Goal: Task Accomplishment & Management: Manage account settings

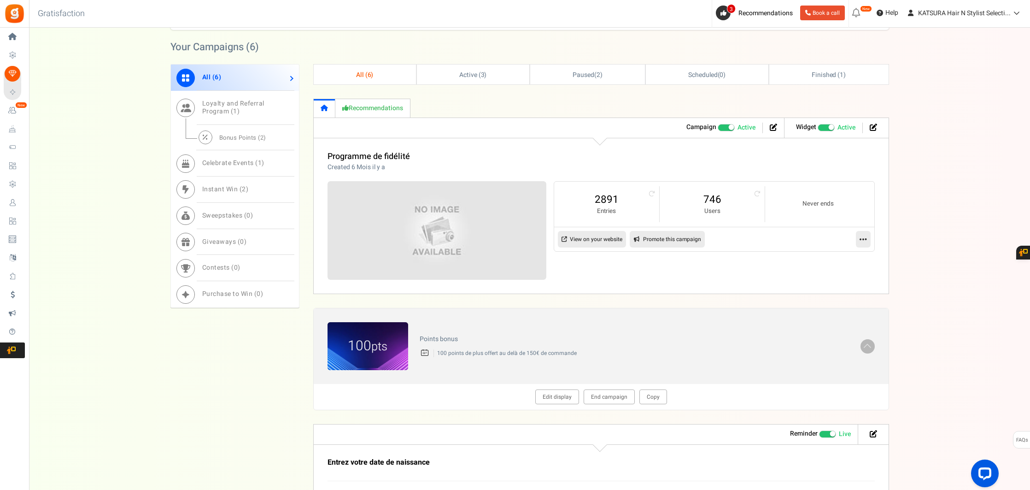
click at [241, 139] on span "Bonus Points ( 2 )" at bounding box center [242, 137] width 47 height 9
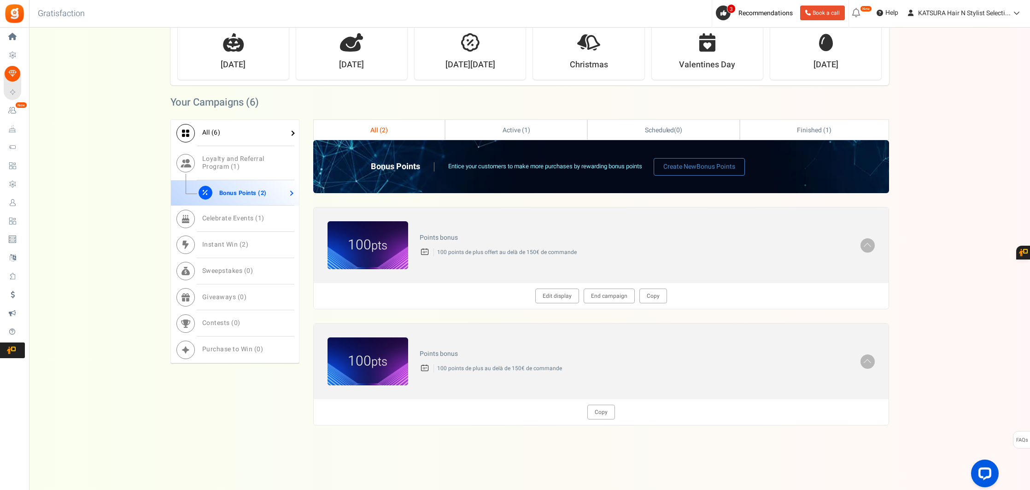
scroll to position [344, 0]
click at [232, 217] on span "Celebrate Events ( 1 )" at bounding box center [233, 218] width 62 height 10
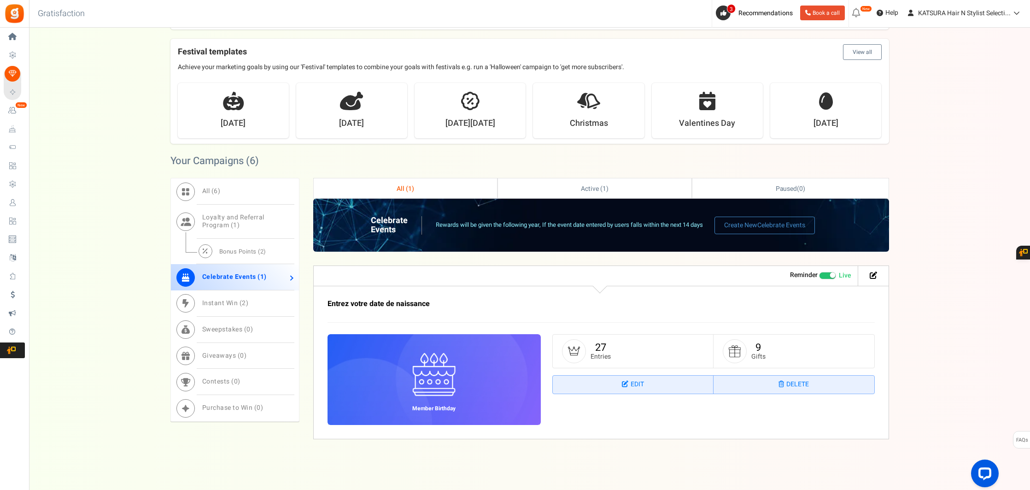
scroll to position [285, 0]
click at [223, 301] on span "Instant Win ( 2 )" at bounding box center [225, 303] width 47 height 10
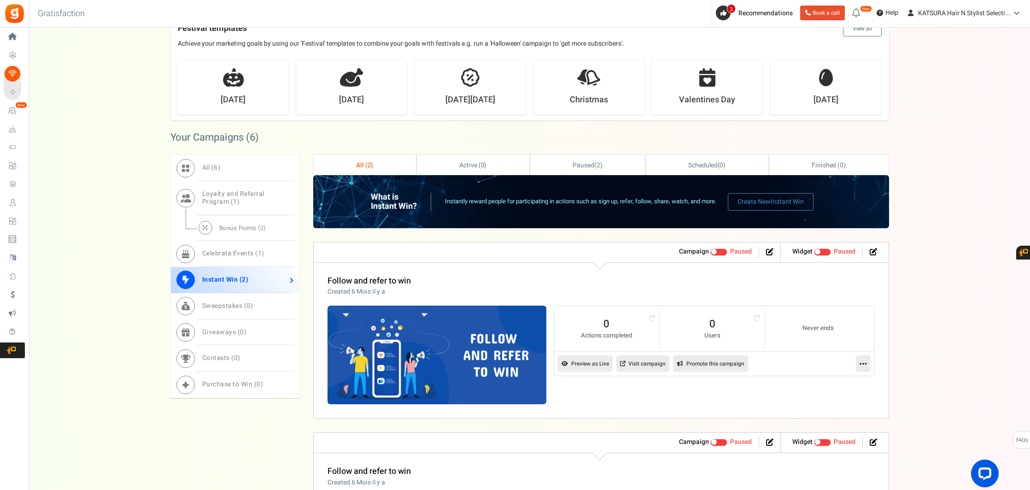
scroll to position [354, 0]
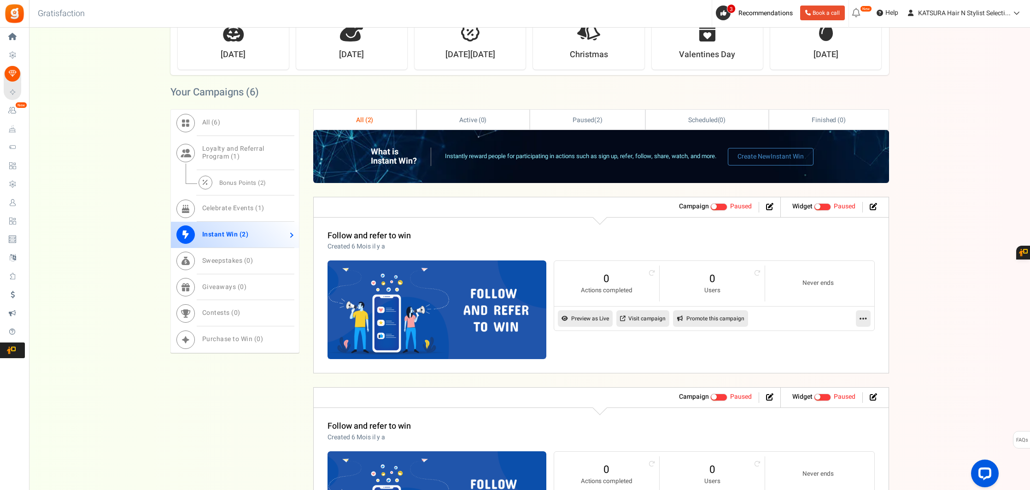
click at [363, 119] on span "All ( 2 )" at bounding box center [365, 120] width 18 height 10
click at [223, 212] on span "Celebrate Events ( 1 )" at bounding box center [233, 208] width 62 height 10
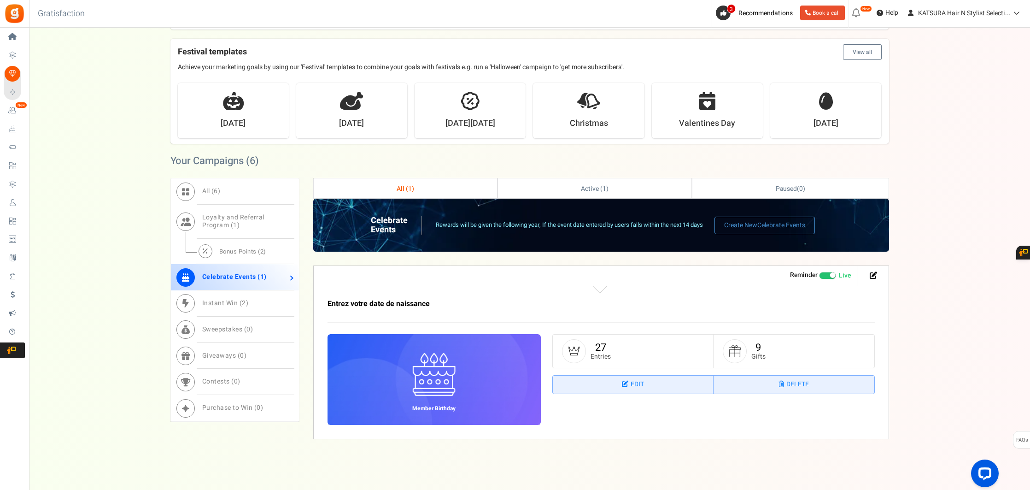
click at [758, 353] on small "Gifts" at bounding box center [759, 356] width 14 height 7
click at [877, 273] on li at bounding box center [871, 275] width 17 height 11
click at [876, 274] on icon at bounding box center [873, 274] width 7 height 7
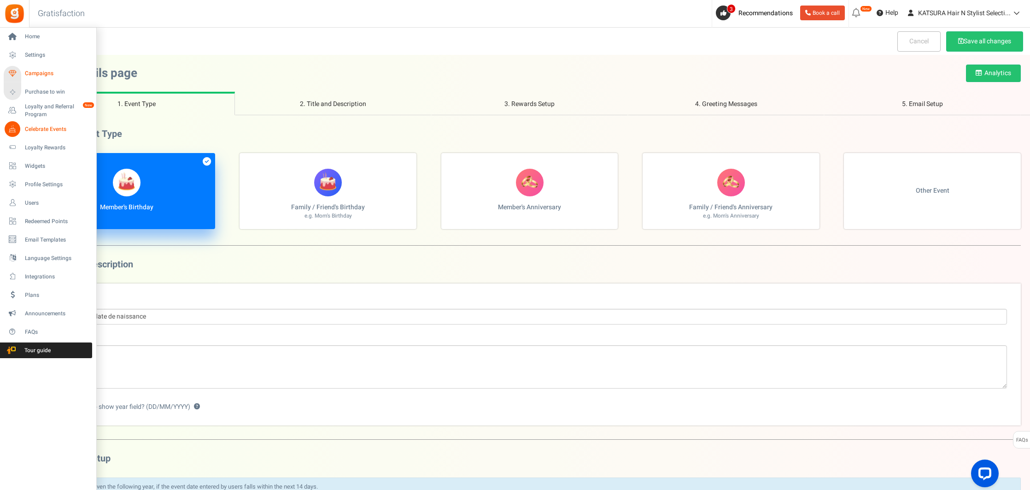
click at [41, 72] on span "Campaigns" at bounding box center [57, 74] width 65 height 8
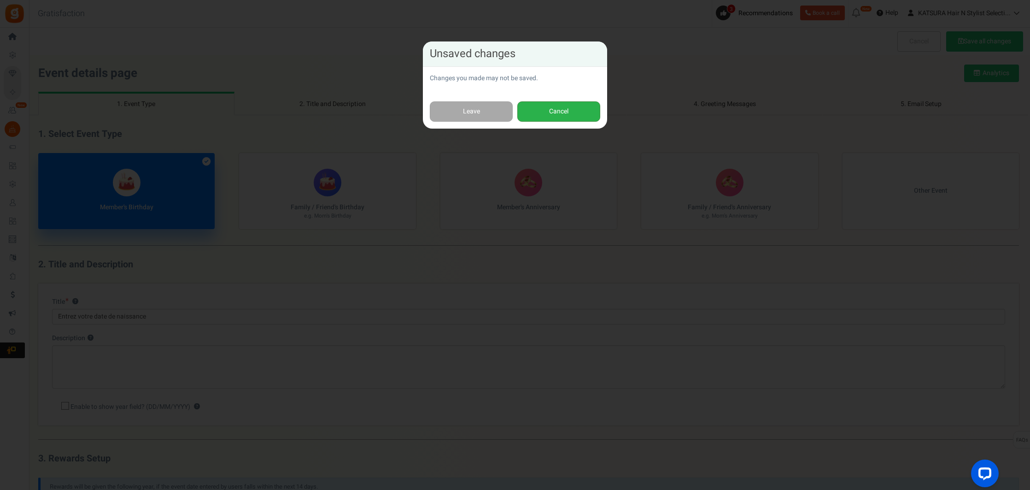
click at [568, 107] on button "Cancel" at bounding box center [558, 111] width 83 height 21
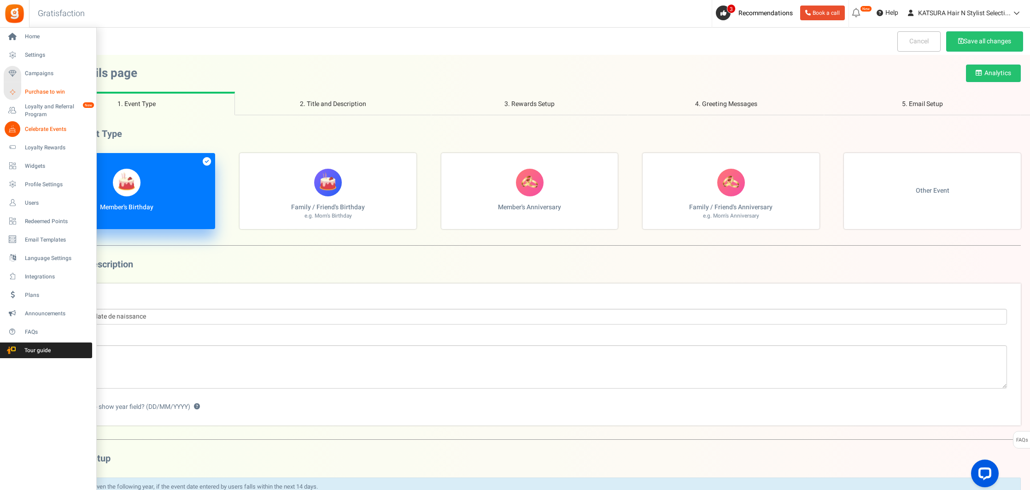
click at [42, 90] on span "Purchase to win" at bounding box center [57, 92] width 65 height 8
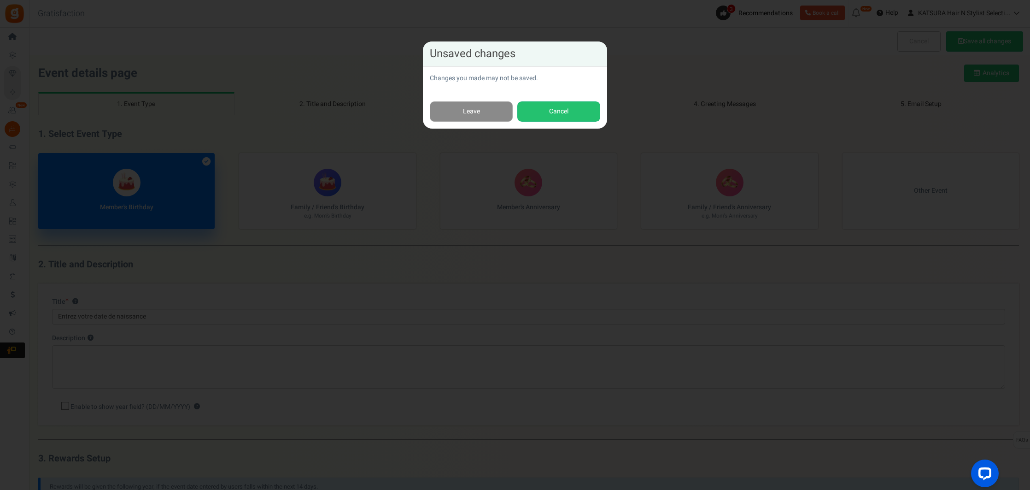
click at [486, 113] on link "Leave" at bounding box center [471, 111] width 83 height 21
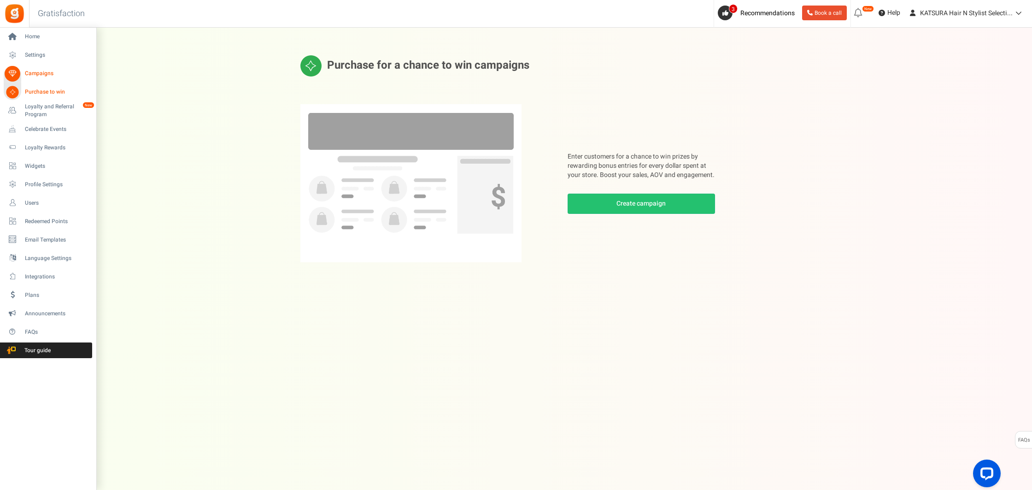
click at [43, 75] on span "Campaigns" at bounding box center [57, 74] width 65 height 8
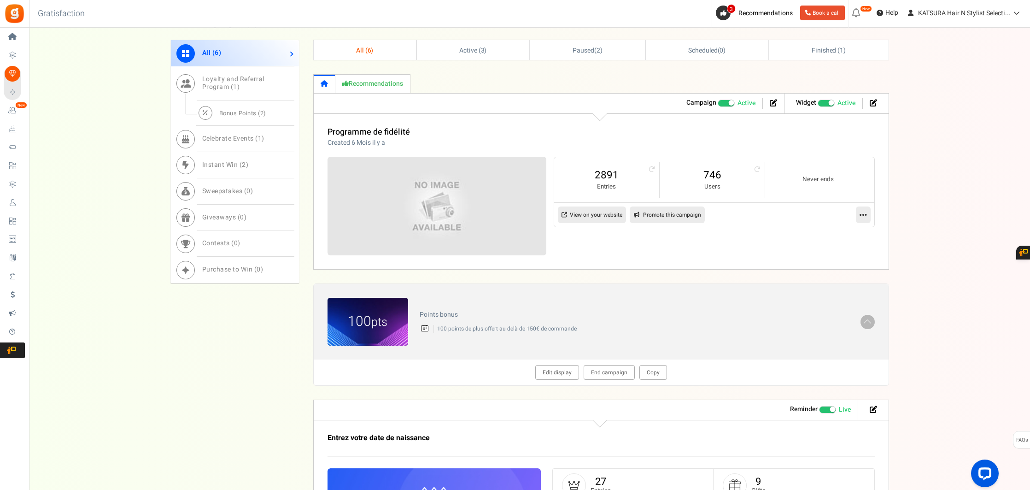
scroll to position [390, 0]
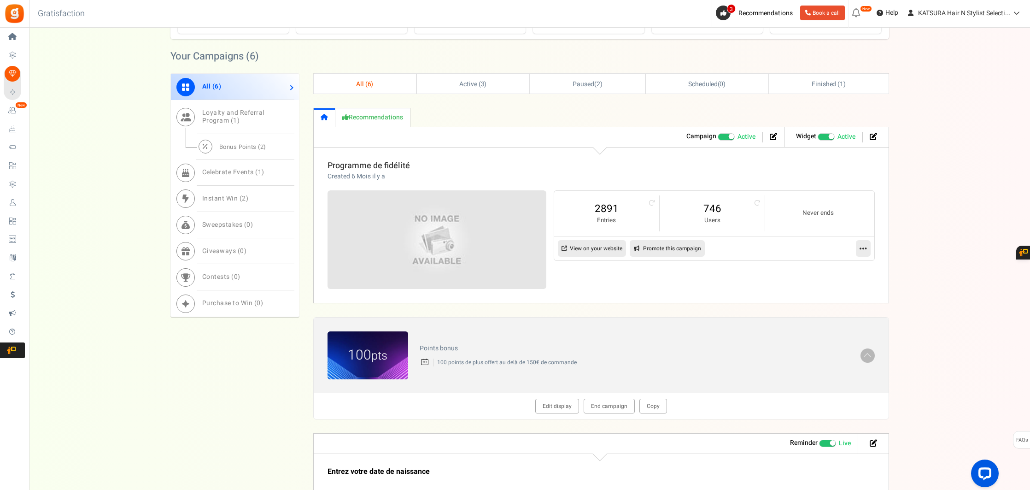
click at [370, 165] on link "Programme de fidélité" at bounding box center [369, 165] width 82 height 12
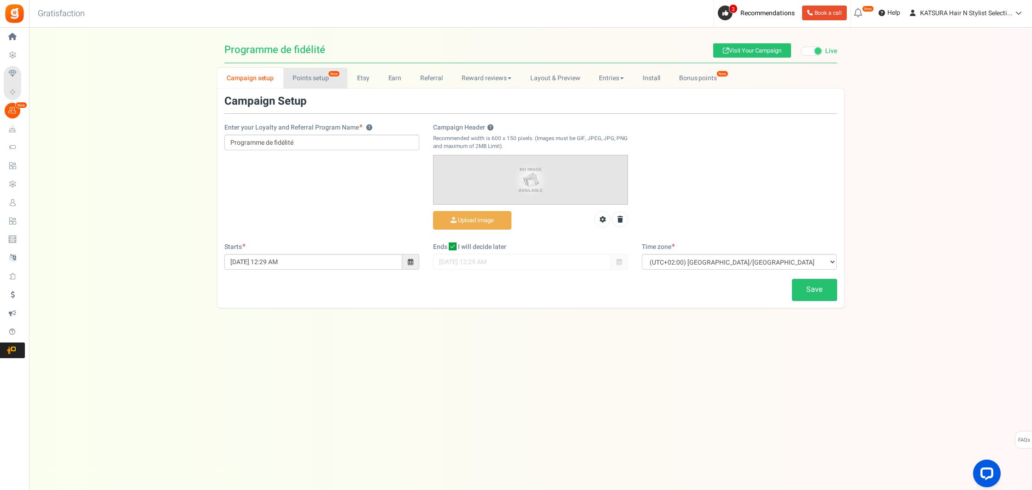
click at [312, 79] on link "Points setup New" at bounding box center [315, 78] width 64 height 21
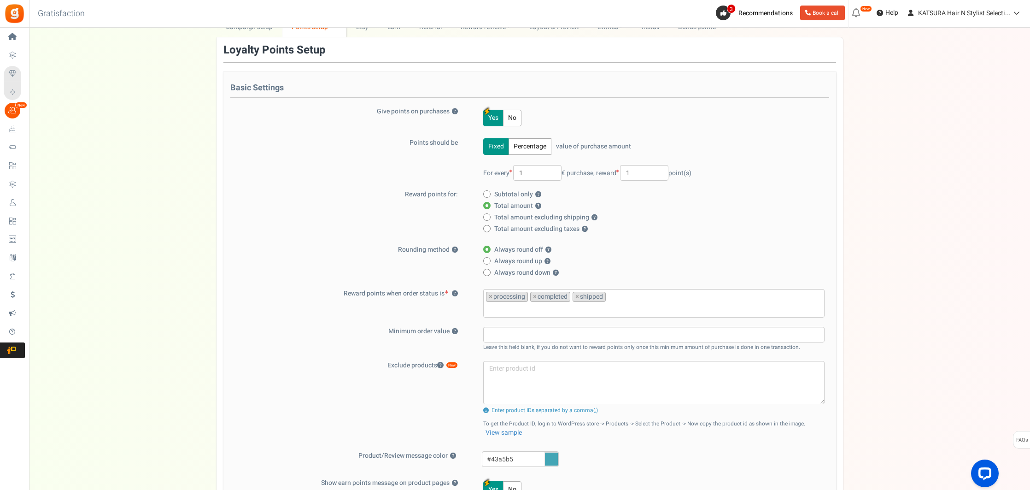
scroll to position [15, 0]
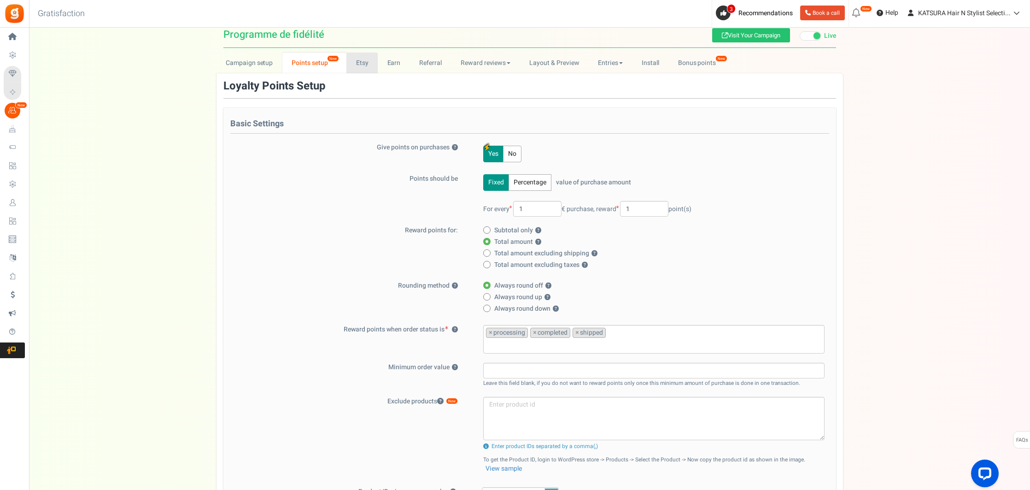
click at [359, 64] on link "Etsy" at bounding box center [362, 63] width 31 height 21
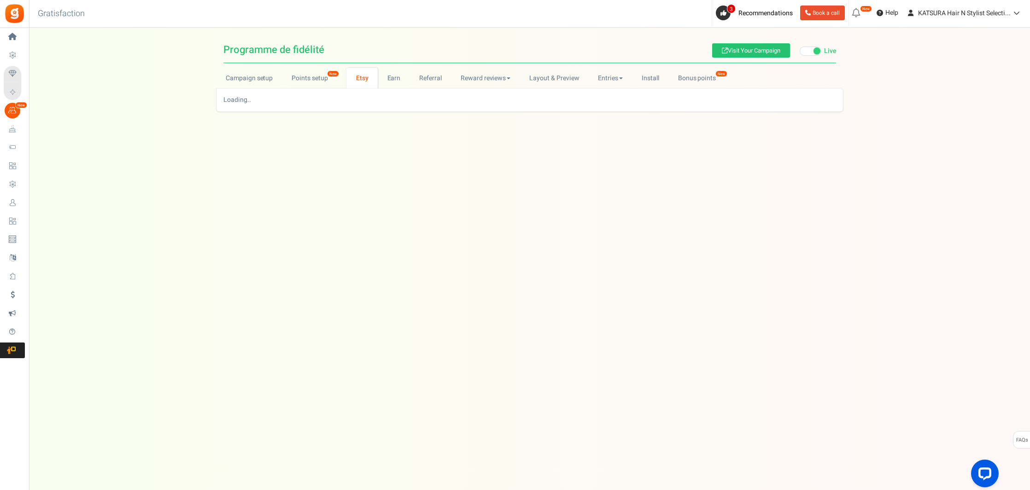
scroll to position [0, 0]
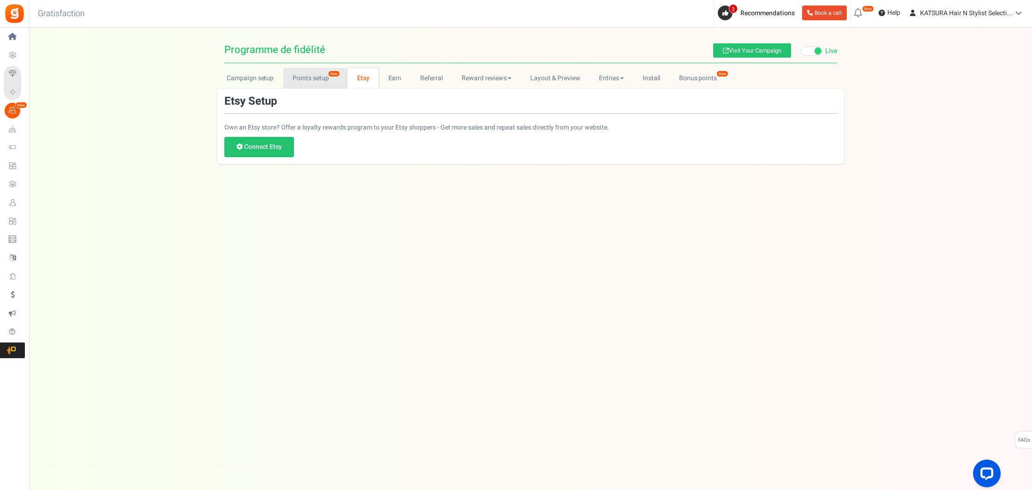
click at [315, 82] on link "Points setup New" at bounding box center [315, 78] width 64 height 21
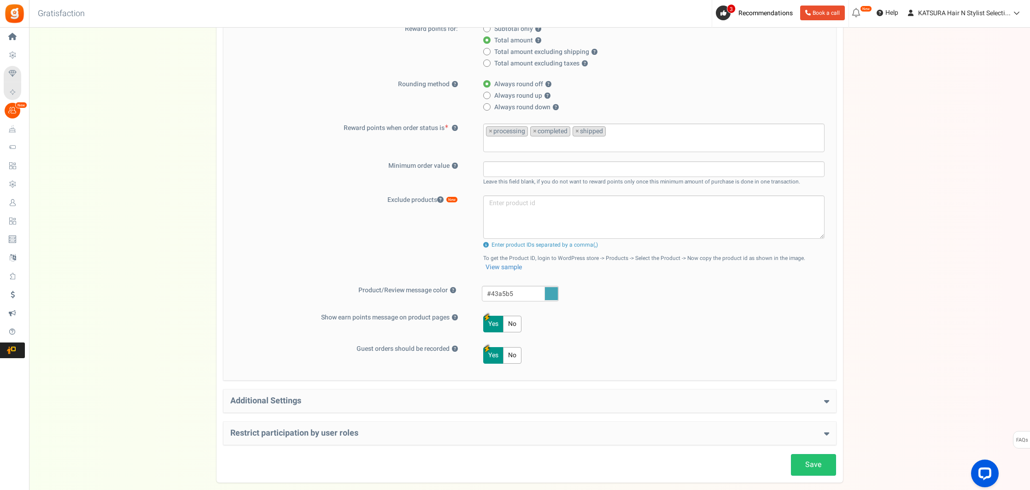
scroll to position [265, 0]
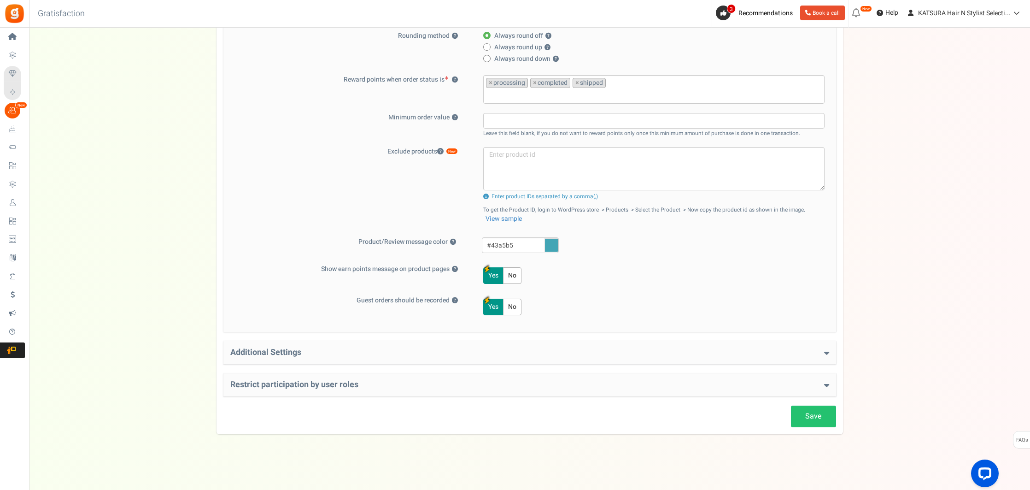
click at [335, 361] on div "Additional Settings Welcome Bonus ? Yes No Enter Welcome Points 100 Welcome Not…" at bounding box center [529, 352] width 613 height 23
click at [330, 352] on h4 "Additional Settings" at bounding box center [529, 352] width 599 height 9
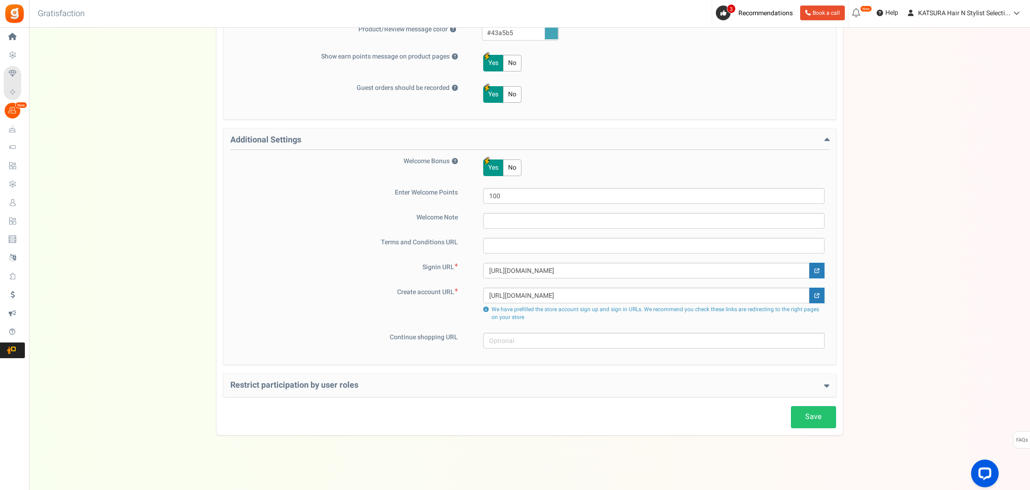
scroll to position [478, 0]
click at [295, 389] on h4 "Restrict participation by user roles" at bounding box center [529, 384] width 599 height 9
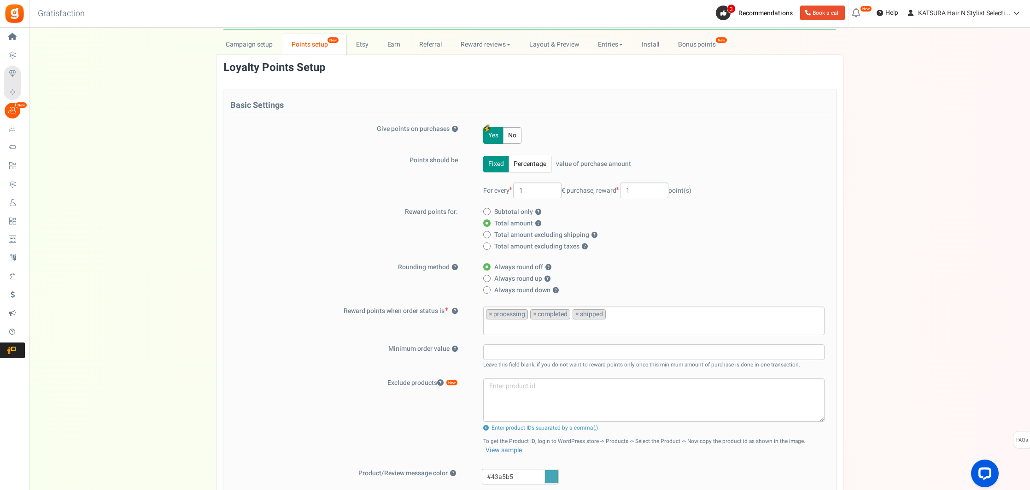
scroll to position [0, 0]
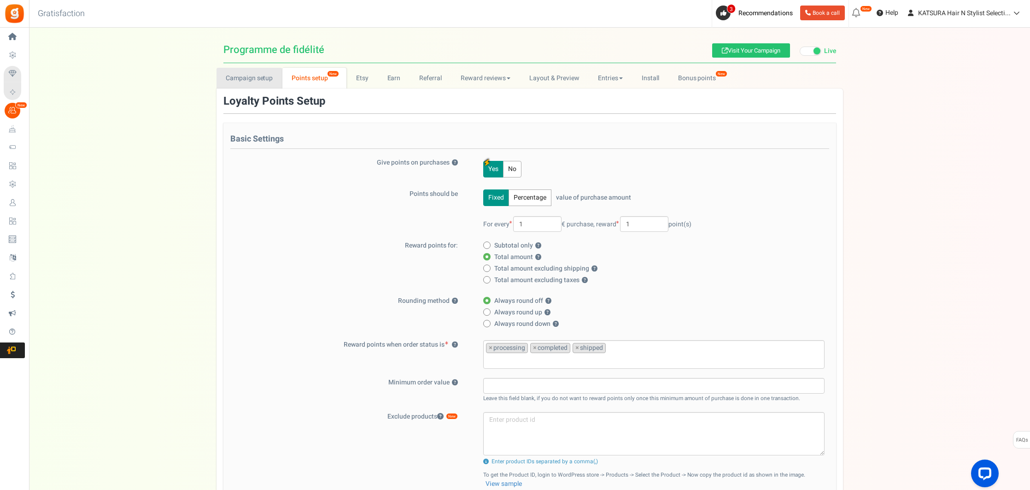
click at [259, 80] on link "Campaign setup" at bounding box center [250, 78] width 66 height 21
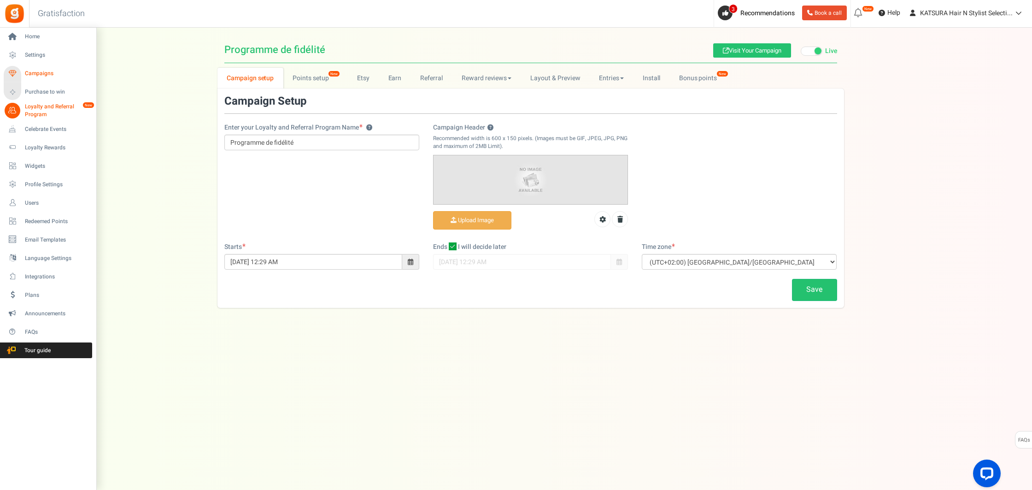
click at [40, 70] on span "Campaigns" at bounding box center [57, 74] width 65 height 8
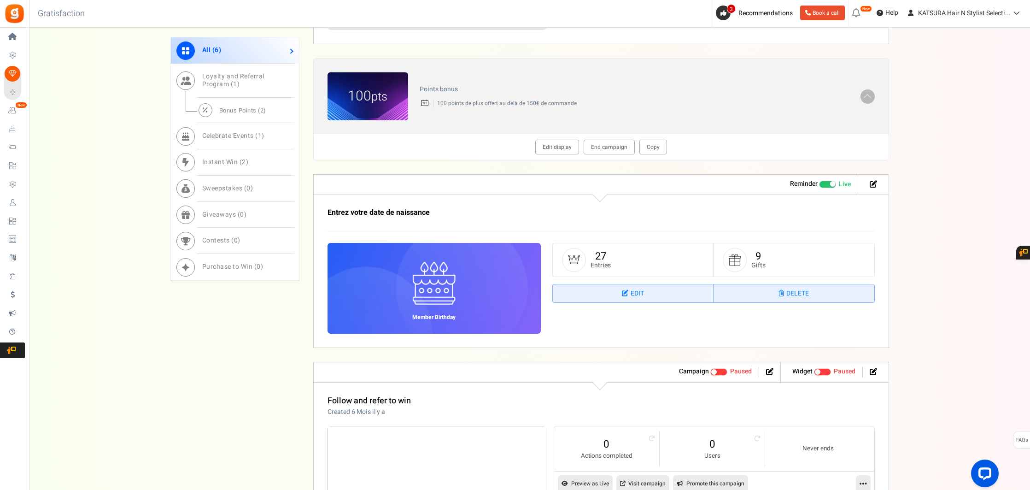
scroll to position [663, 0]
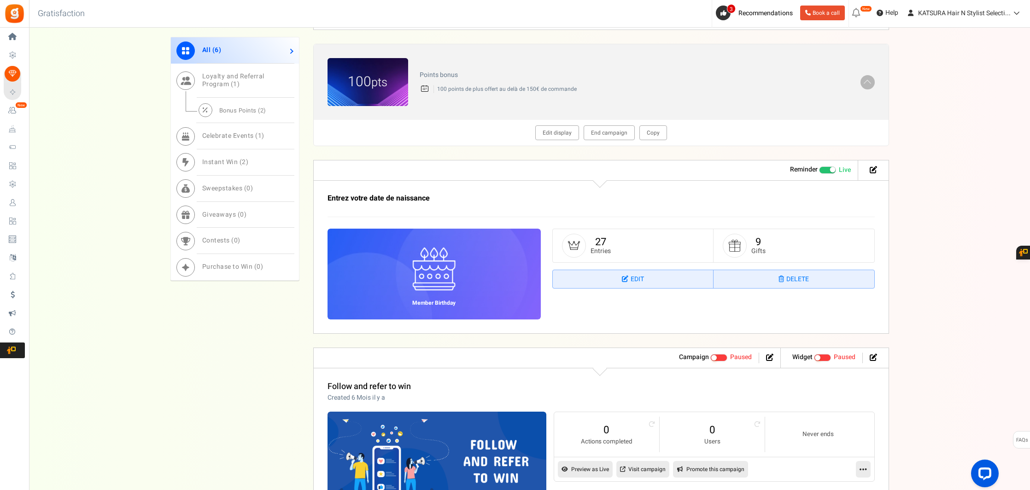
click at [737, 244] on img at bounding box center [735, 246] width 12 height 12
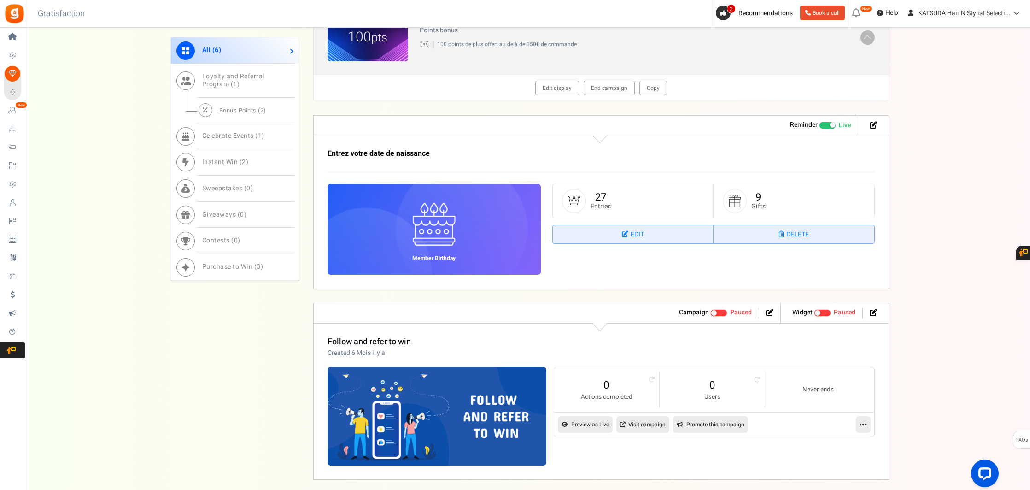
scroll to position [716, 0]
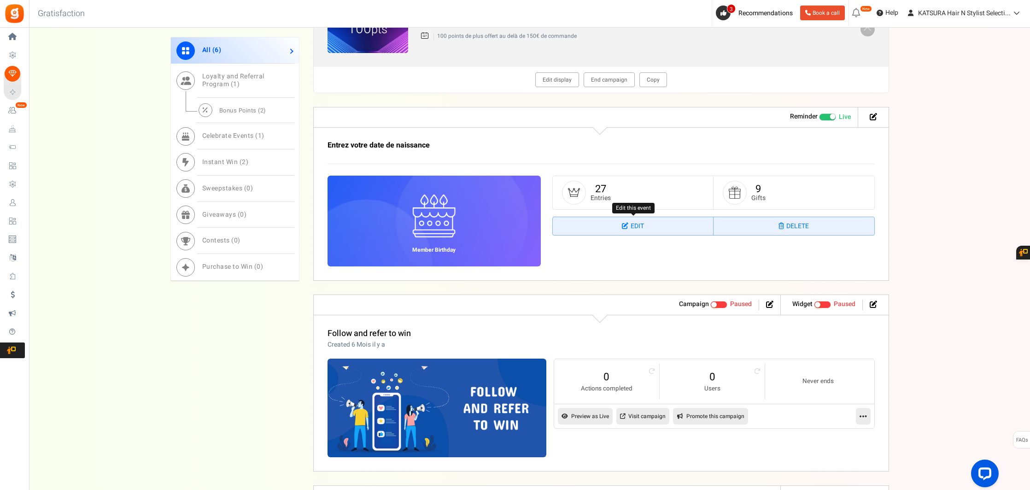
click at [630, 225] on link "Edit" at bounding box center [633, 226] width 161 height 18
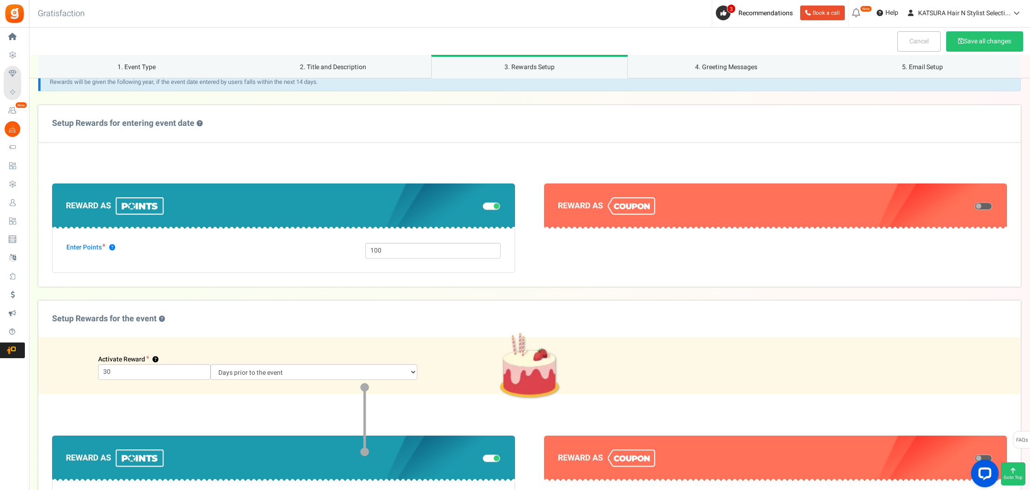
scroll to position [416, 0]
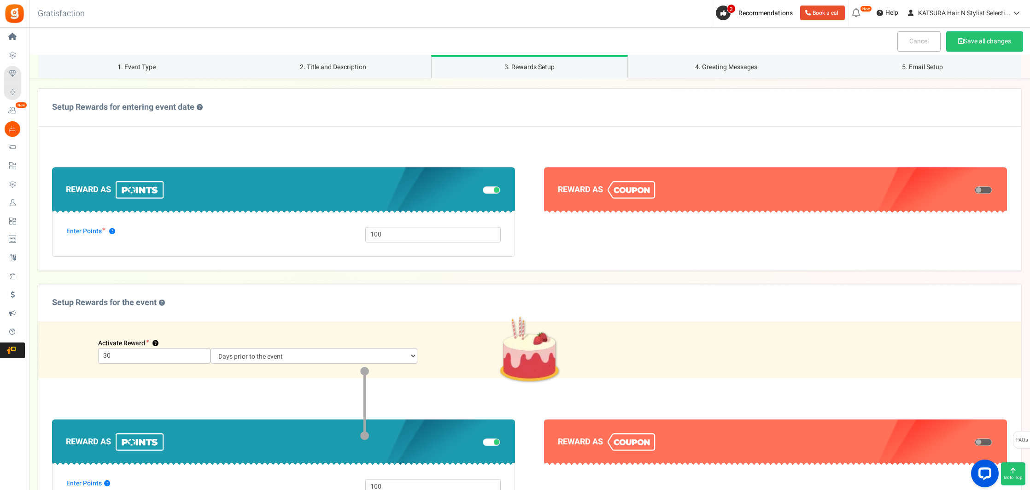
click at [631, 223] on section "Reward as" at bounding box center [775, 211] width 463 height 89
click at [621, 193] on img at bounding box center [632, 190] width 48 height 18
click at [315, 191] on h4 "Reward as" at bounding box center [283, 190] width 435 height 18
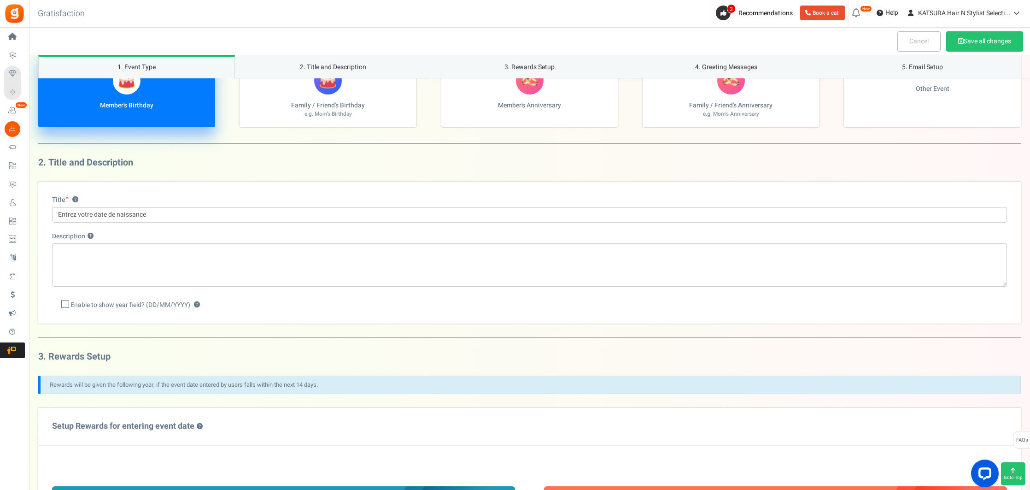
scroll to position [0, 0]
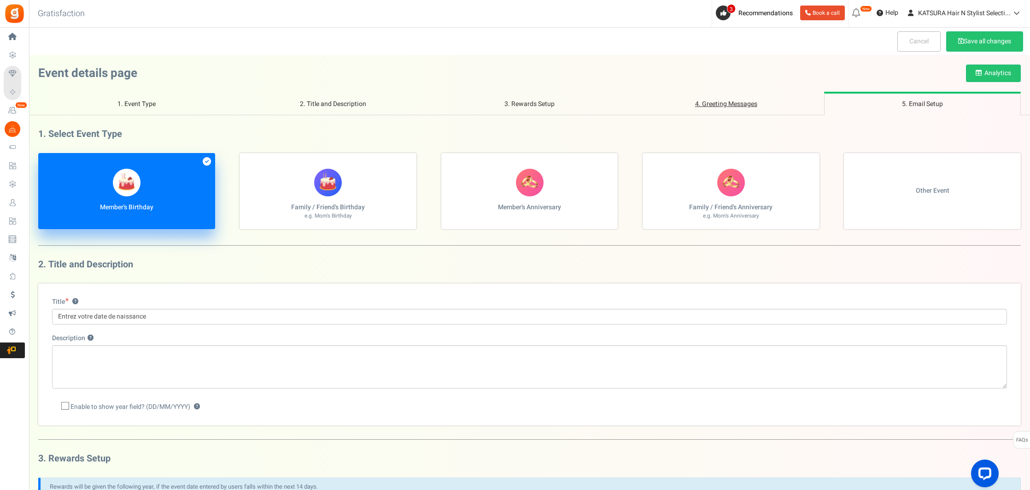
click at [706, 102] on link "4. Greeting Messages" at bounding box center [726, 104] width 197 height 24
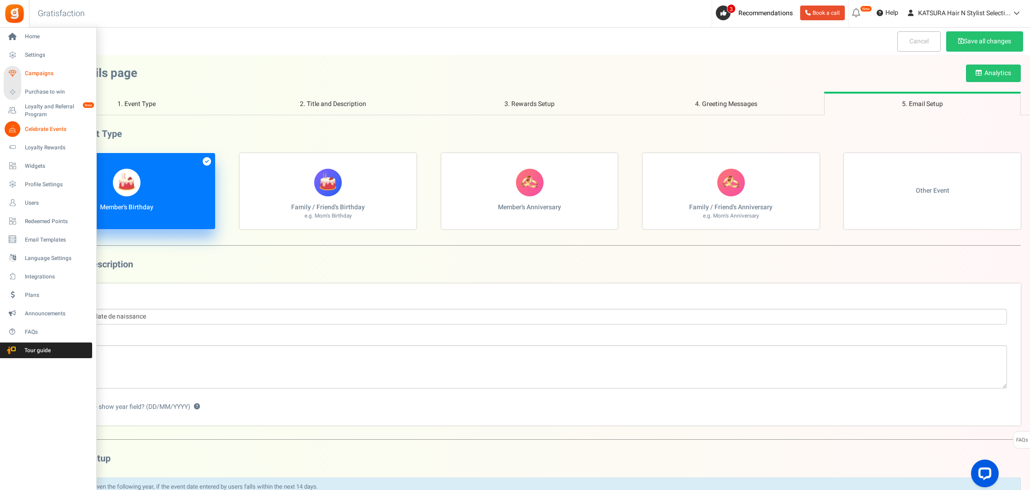
click at [44, 71] on span "Campaigns" at bounding box center [57, 74] width 65 height 8
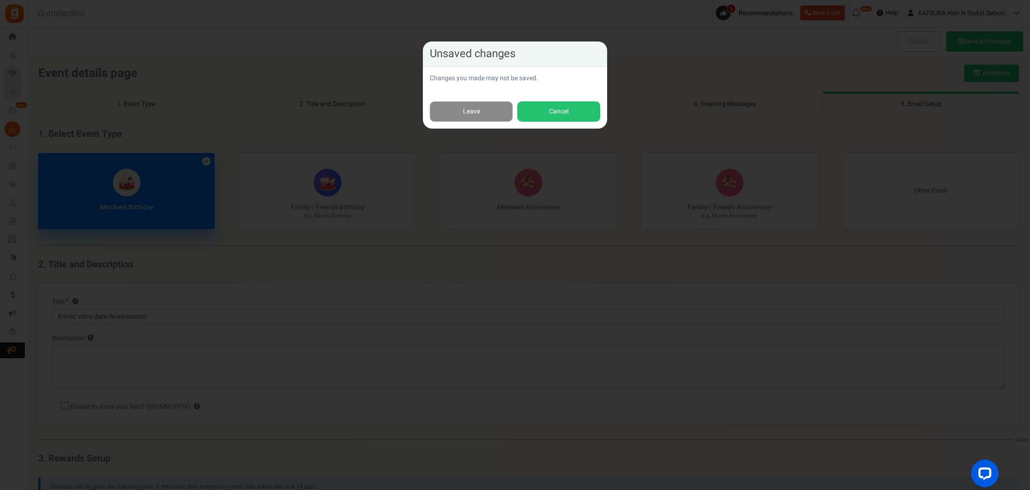
click at [464, 113] on link "Leave" at bounding box center [471, 111] width 83 height 21
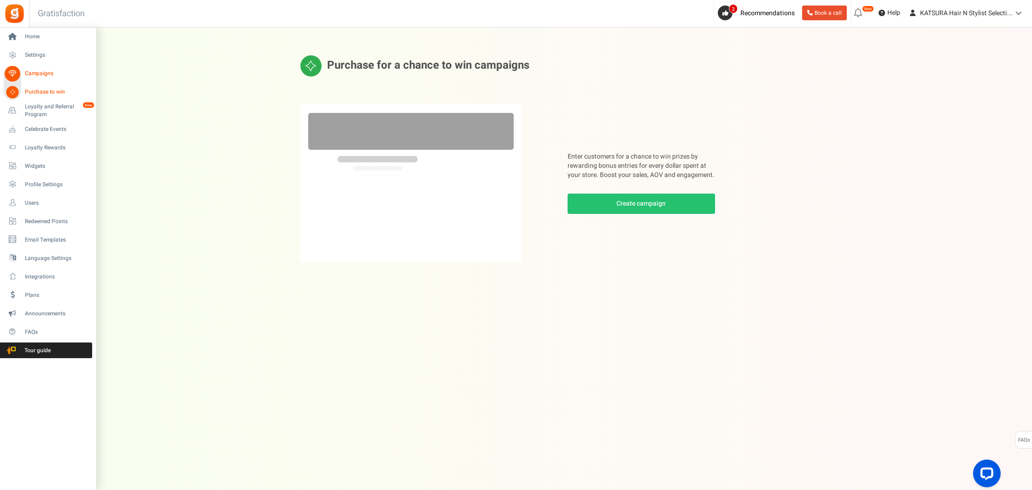
click at [46, 75] on span "Campaigns" at bounding box center [57, 74] width 65 height 8
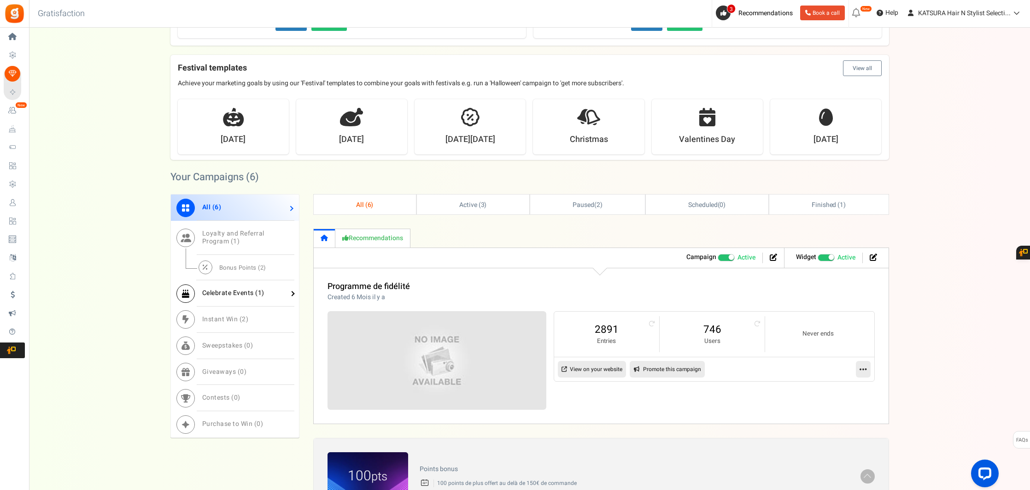
scroll to position [272, 0]
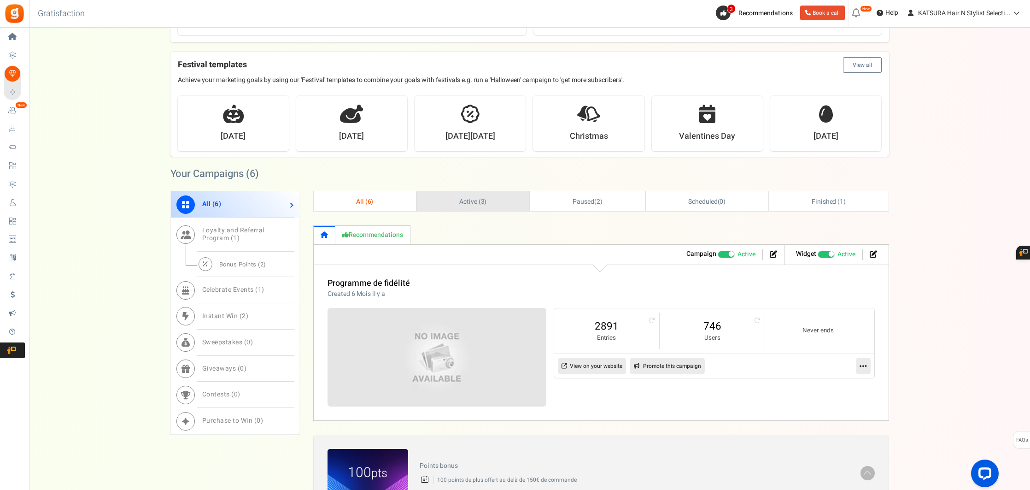
click at [460, 199] on span "Active ( 3 )" at bounding box center [473, 202] width 28 height 10
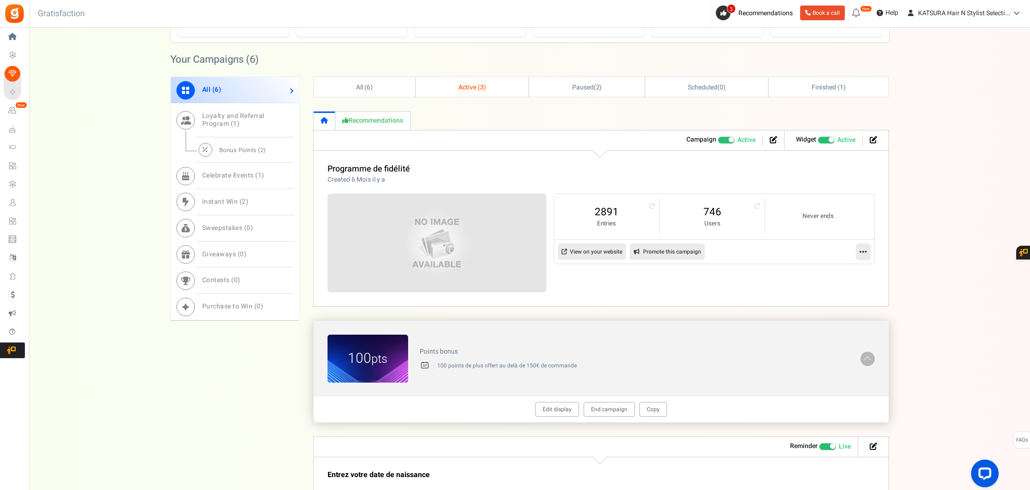
scroll to position [356, 0]
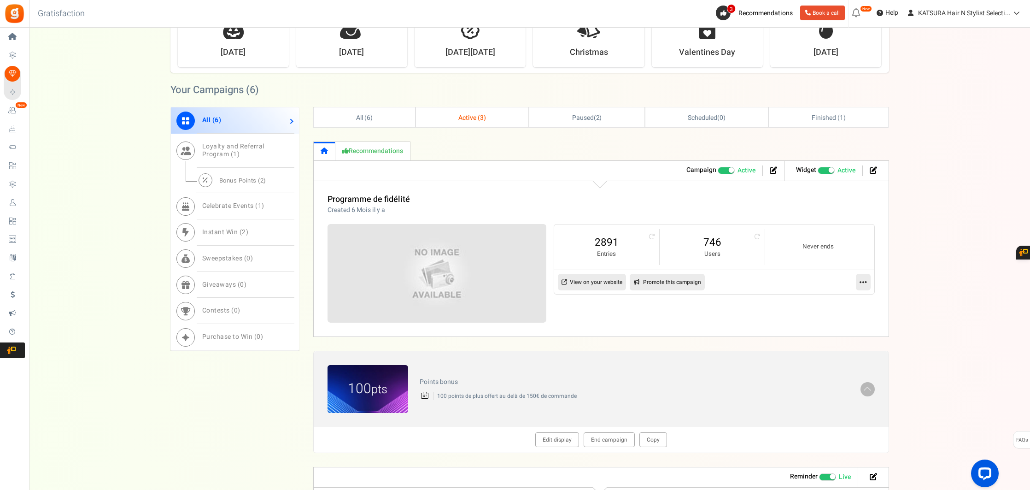
click at [865, 282] on icon at bounding box center [863, 282] width 7 height 8
click at [822, 301] on link "Edit" at bounding box center [834, 304] width 68 height 17
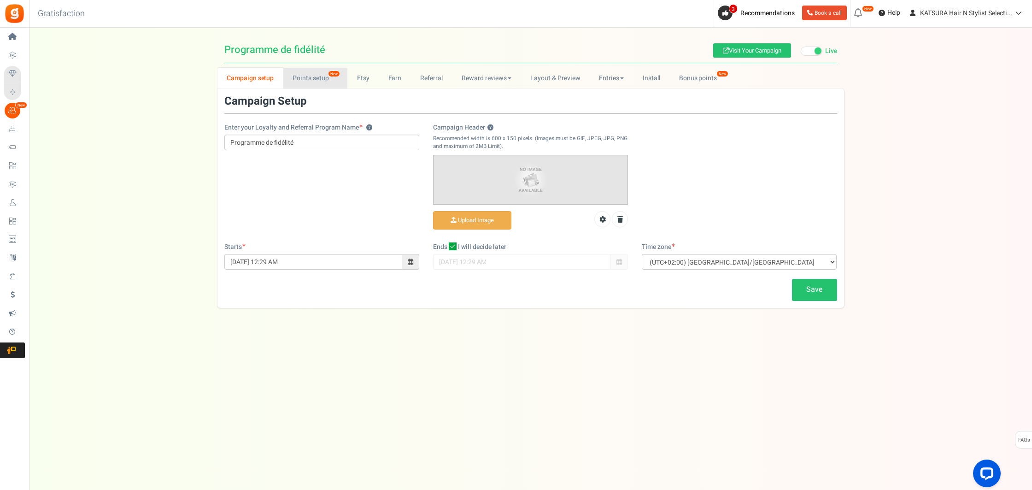
click at [303, 78] on link "Points setup New" at bounding box center [315, 78] width 64 height 21
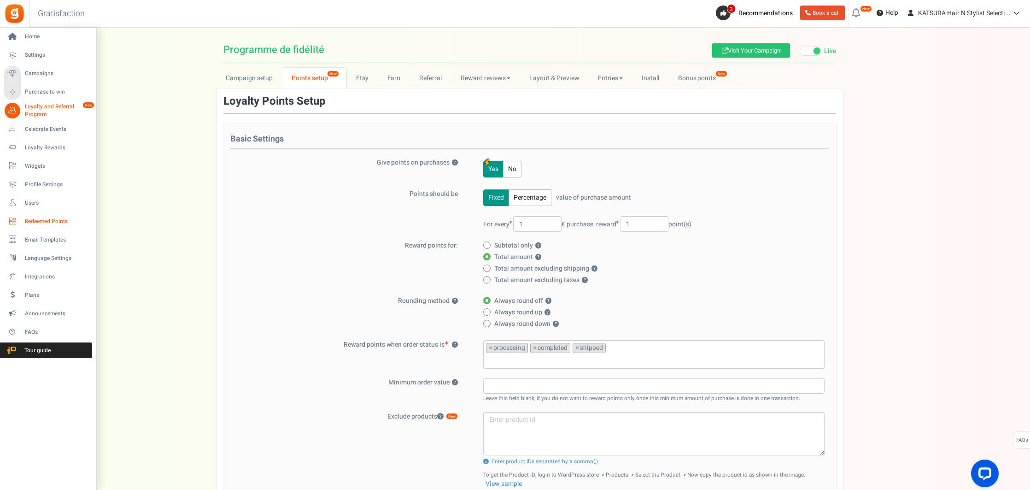
click at [43, 221] on span "Redeemed Points" at bounding box center [57, 221] width 65 height 8
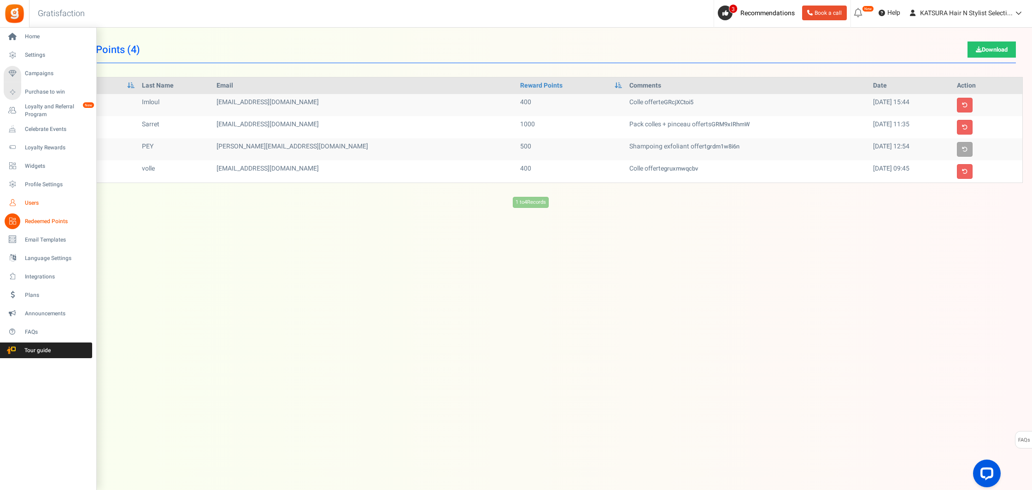
click at [34, 204] on span "Users" at bounding box center [57, 203] width 65 height 8
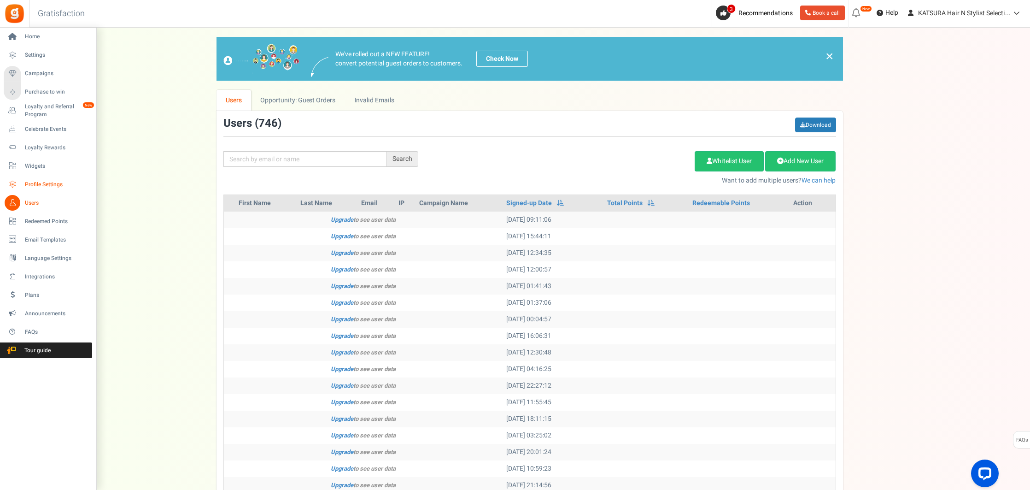
click at [47, 183] on span "Profile Settings" at bounding box center [57, 185] width 65 height 8
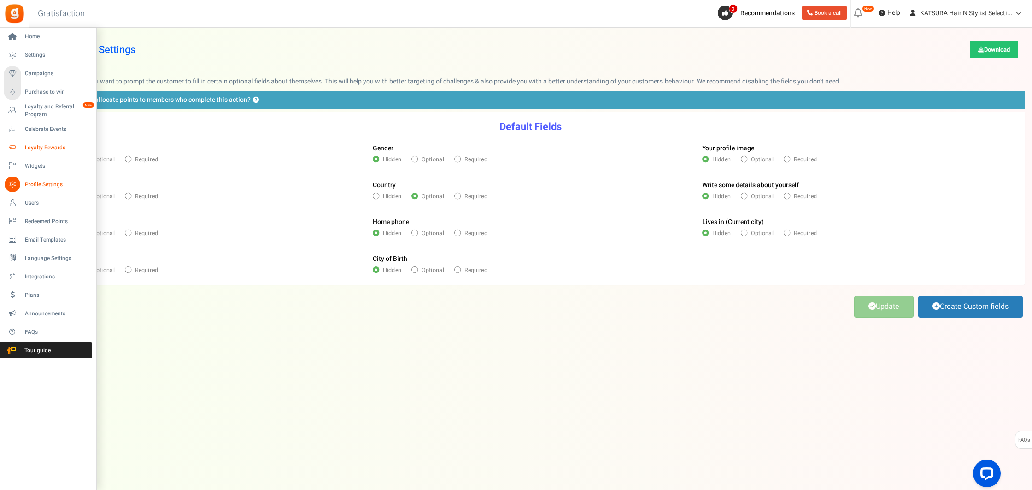
click at [46, 146] on span "Loyalty Rewards" at bounding box center [57, 148] width 65 height 8
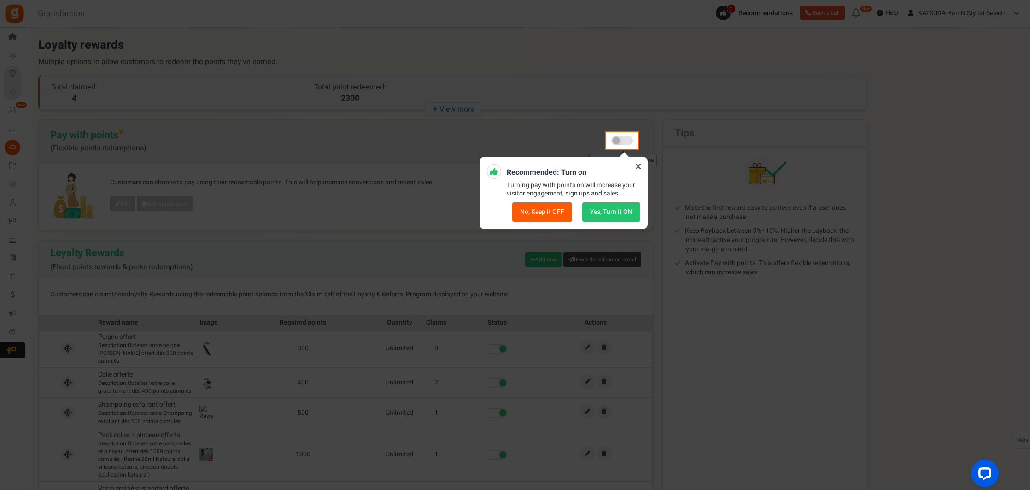
click at [636, 164] on icon at bounding box center [638, 166] width 15 height 15
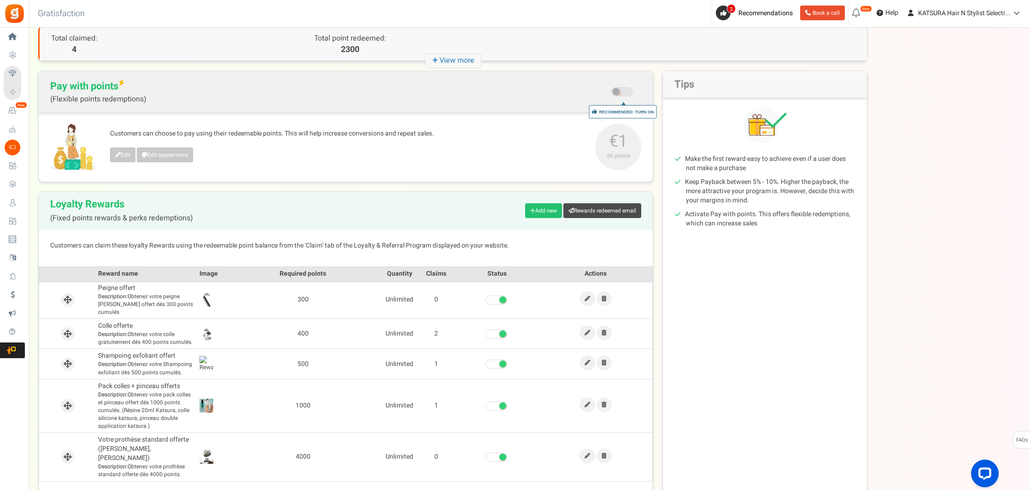
scroll to position [88, 0]
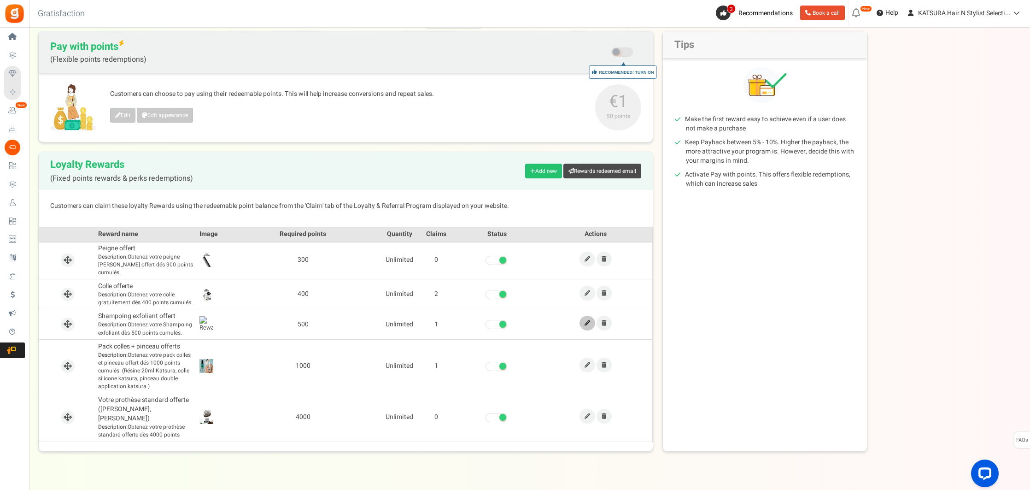
click at [585, 320] on icon at bounding box center [588, 323] width 6 height 6
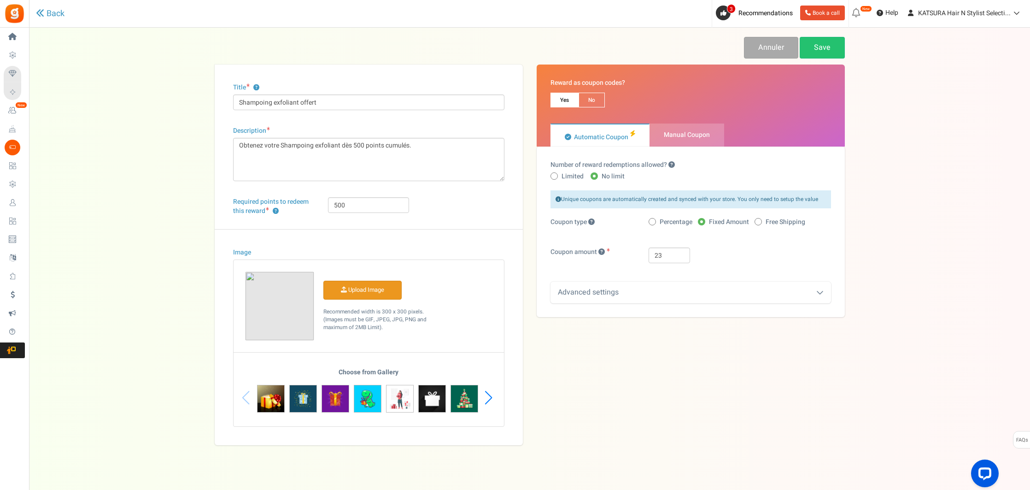
click at [358, 288] on input "Image" at bounding box center [362, 290] width 77 height 18
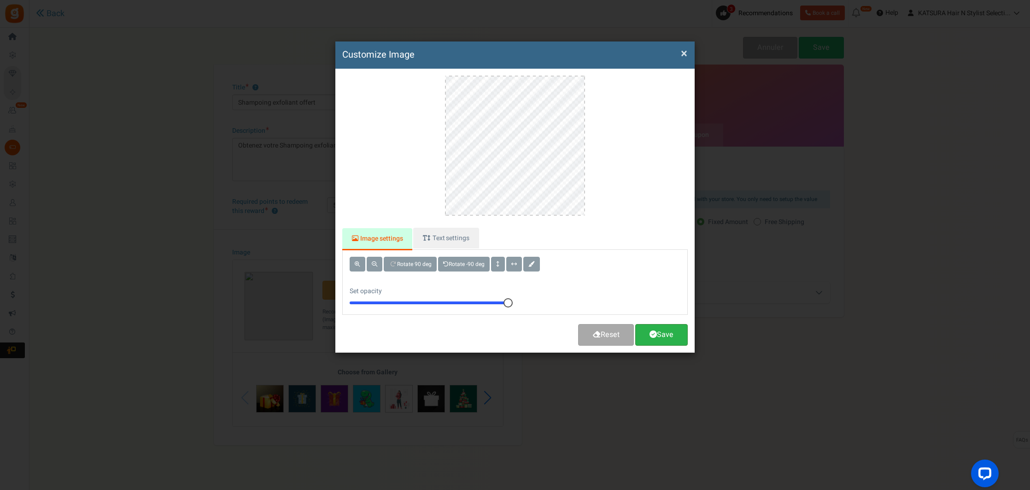
click at [669, 338] on link "Save" at bounding box center [661, 335] width 53 height 22
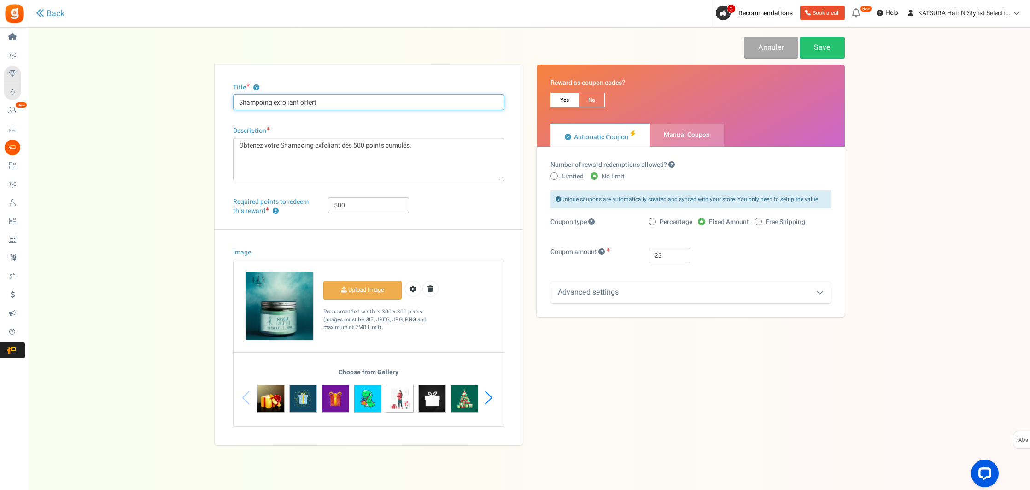
click at [288, 103] on input "Shampoing exfoliant offert" at bounding box center [368, 102] width 271 height 16
click at [290, 101] on input "Shampoing exfoliant offert" at bounding box center [368, 102] width 271 height 16
click at [298, 103] on input "Shampoing exfoliant offert" at bounding box center [368, 102] width 271 height 16
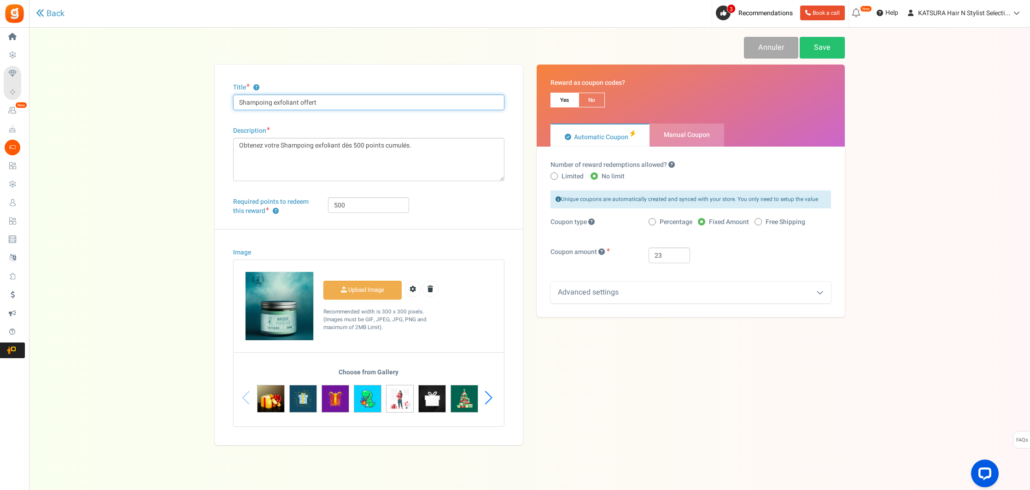
drag, startPoint x: 298, startPoint y: 102, endPoint x: 189, endPoint y: 98, distance: 108.4
click at [189, 98] on div "Back Annuler Save Title ? Shampoing exfoliant offert Description Obtenez votre …" at bounding box center [529, 241] width 983 height 408
type input "MASQUE PURE[THÉ] offert"
click at [293, 144] on textarea "Obtenez votre Shampoing exfoliant dès 500 points cumulés." at bounding box center [368, 159] width 271 height 43
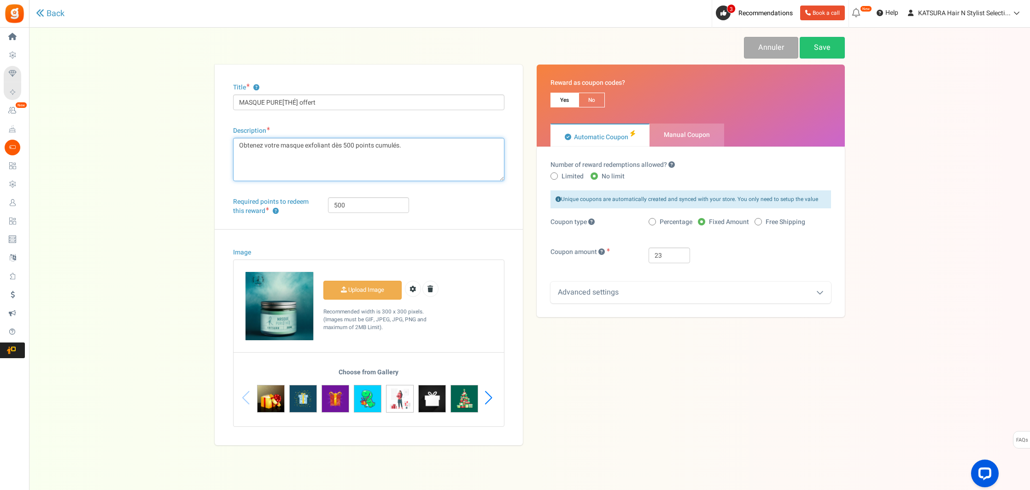
click at [319, 147] on textarea "Obtenez votre Shampoing exfoliant dès 500 points cumulés." at bounding box center [368, 159] width 271 height 43
type textarea "Obtenez votre masque pour préparer votre peau dès 500 points cumulés."
click at [820, 49] on link "Save" at bounding box center [822, 48] width 45 height 22
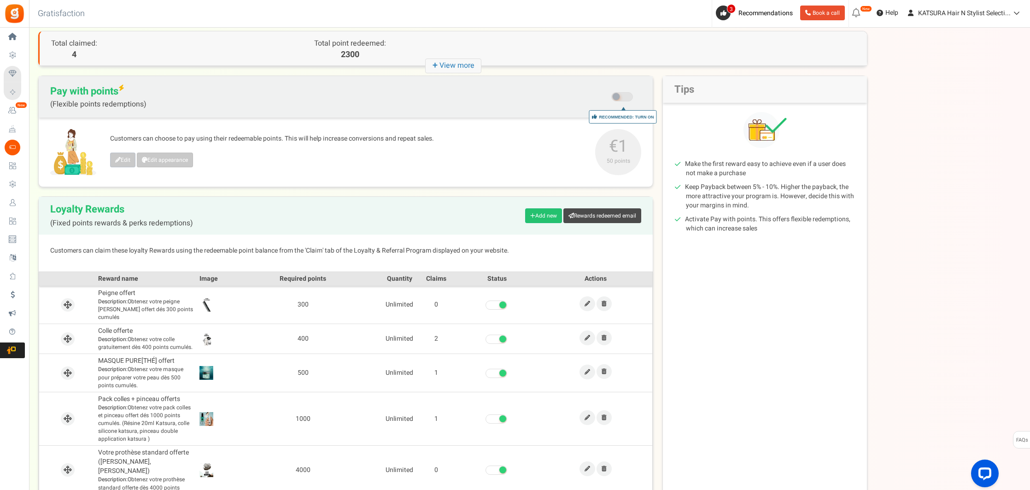
scroll to position [96, 0]
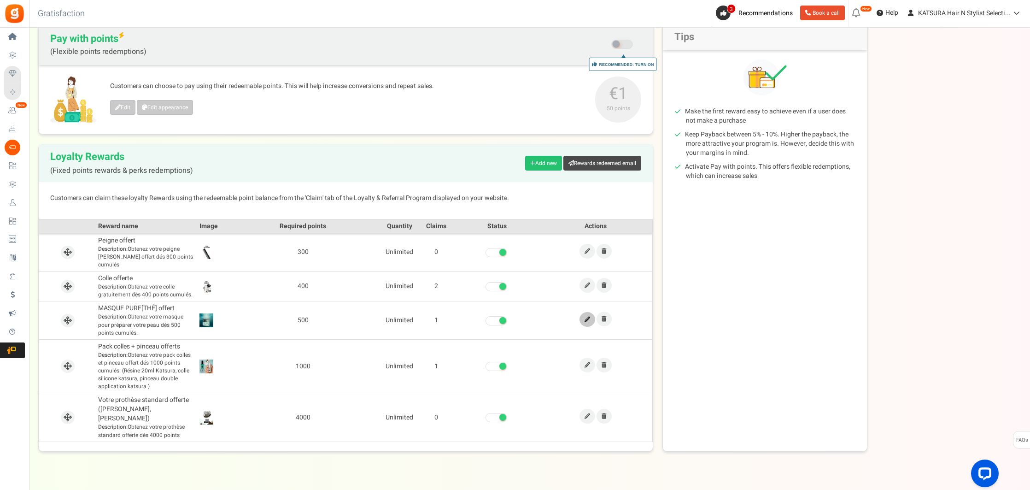
click at [585, 313] on link at bounding box center [588, 319] width 16 height 15
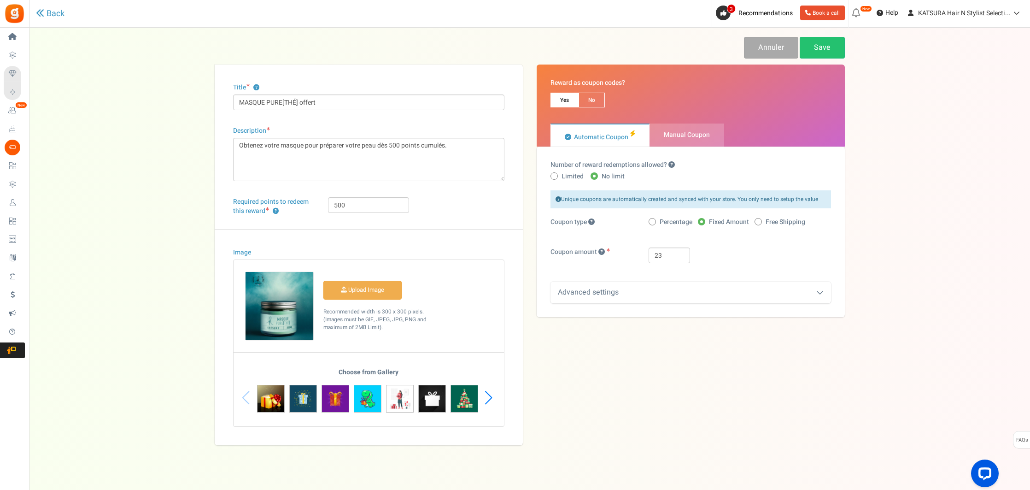
click at [694, 137] on span "Manual Coupon" at bounding box center [687, 135] width 46 height 10
click at [656, 131] on input "Manual Coupon" at bounding box center [653, 128] width 6 height 6
radio input "true"
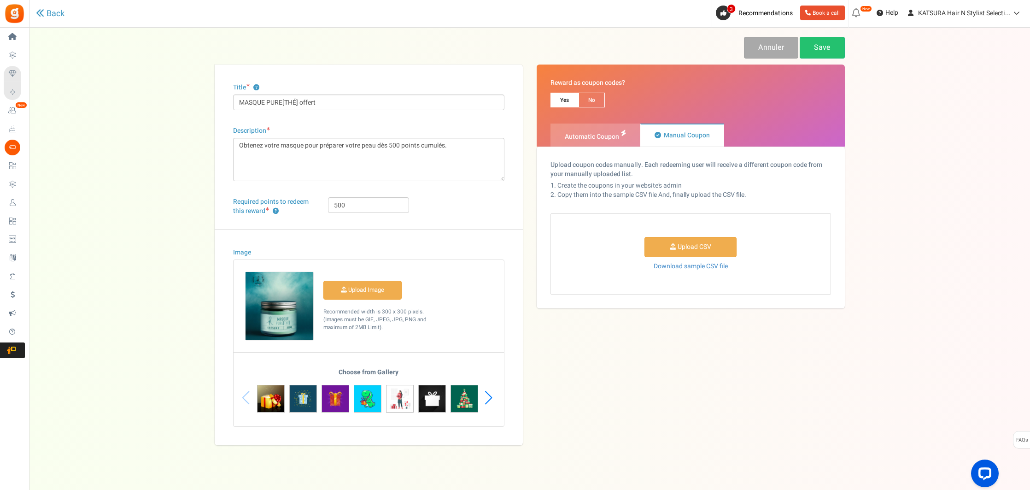
click at [578, 137] on span "Automatic Coupon" at bounding box center [592, 137] width 54 height 10
click at [557, 131] on input "Automatic Coupon" at bounding box center [554, 128] width 6 height 6
radio input "true"
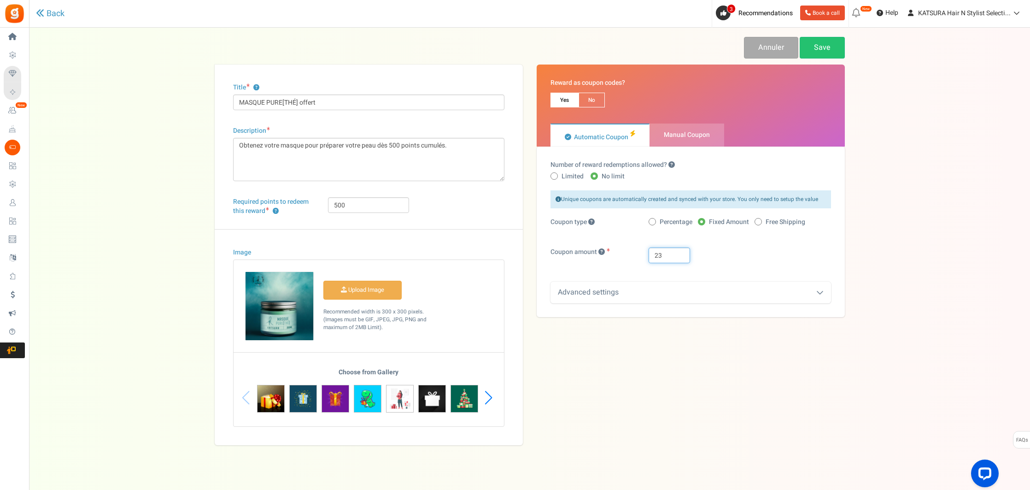
click at [671, 256] on input "23" at bounding box center [669, 255] width 41 height 16
drag, startPoint x: 664, startPoint y: 256, endPoint x: 641, endPoint y: 255, distance: 23.1
click at [642, 255] on div "23" at bounding box center [740, 255] width 196 height 16
type input "21"
click at [741, 254] on div "21" at bounding box center [740, 255] width 196 height 16
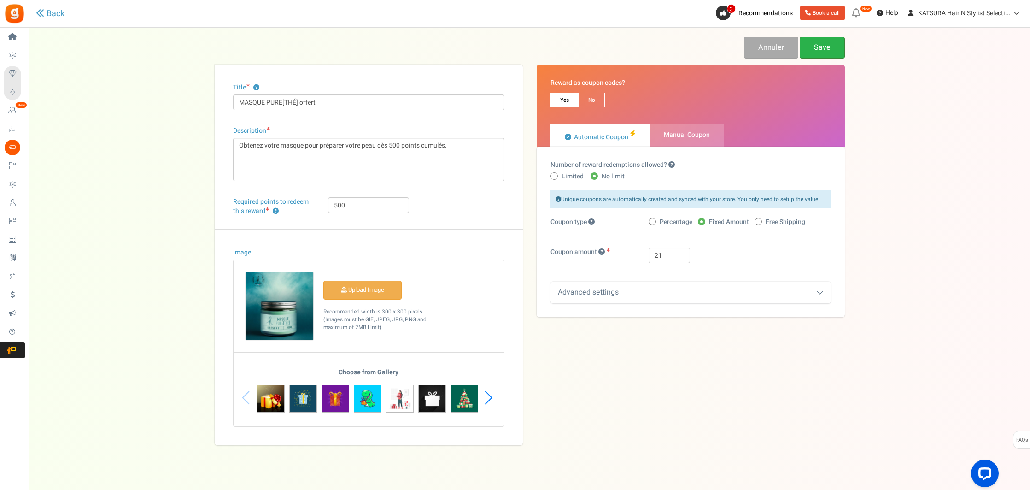
drag, startPoint x: 813, startPoint y: 44, endPoint x: 819, endPoint y: 46, distance: 5.8
click at [813, 44] on link "Save" at bounding box center [822, 48] width 45 height 22
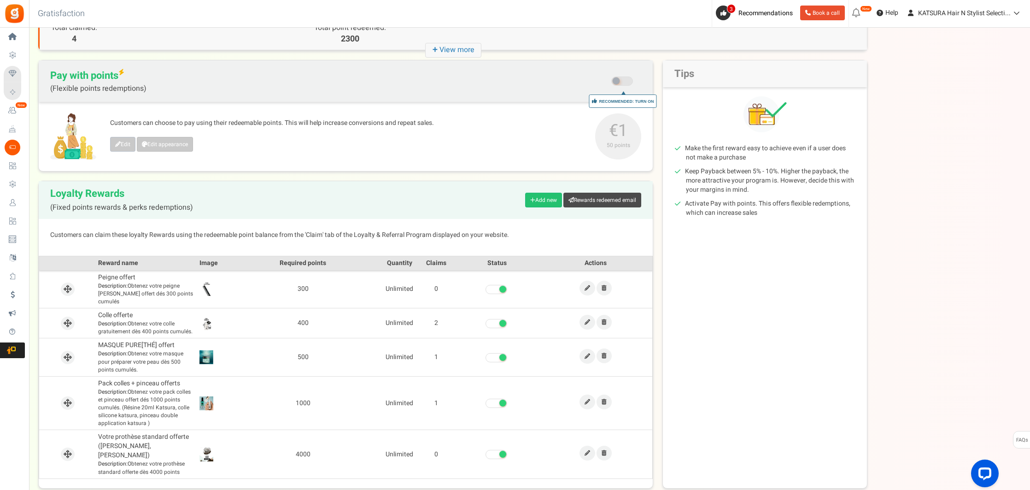
scroll to position [77, 0]
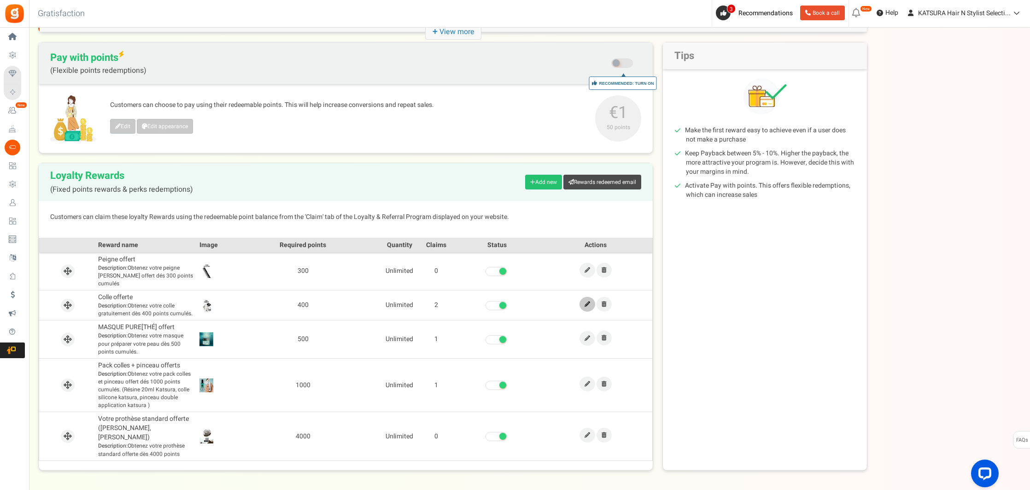
click at [587, 301] on icon at bounding box center [588, 304] width 6 height 6
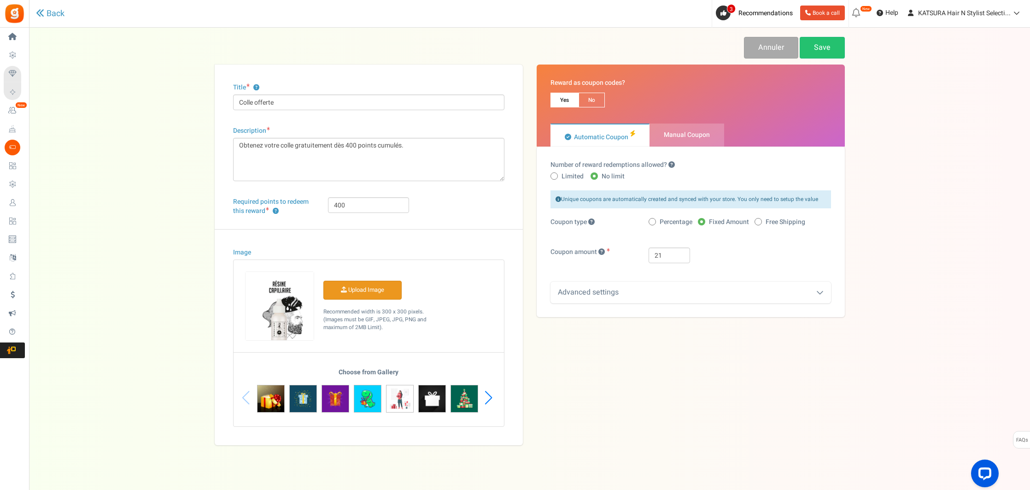
click at [364, 291] on input "Image" at bounding box center [362, 290] width 77 height 18
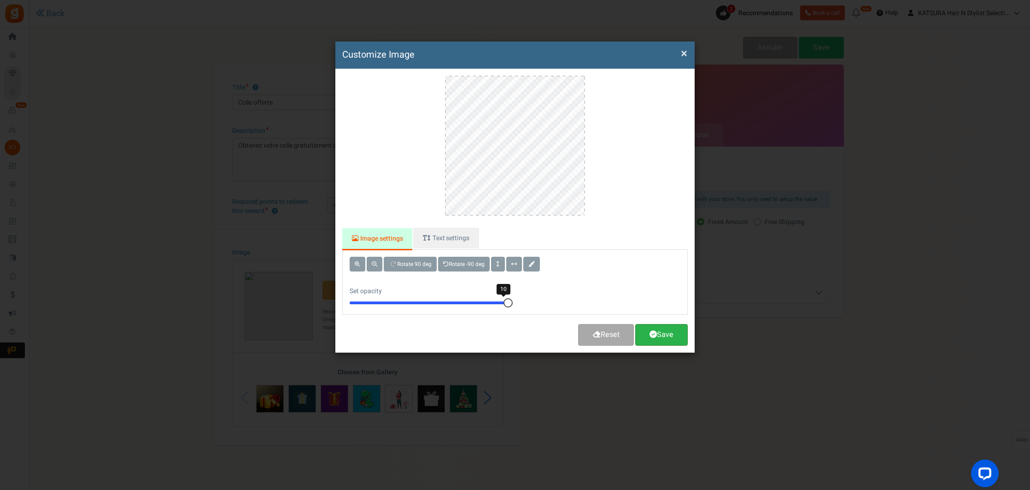
click at [659, 335] on link "Save" at bounding box center [661, 335] width 53 height 22
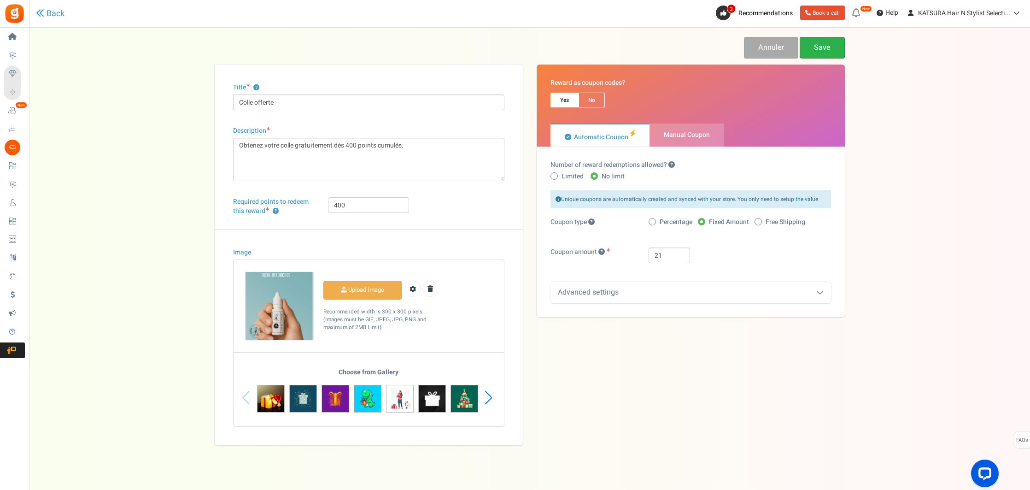
click at [836, 51] on link "Save" at bounding box center [822, 48] width 45 height 22
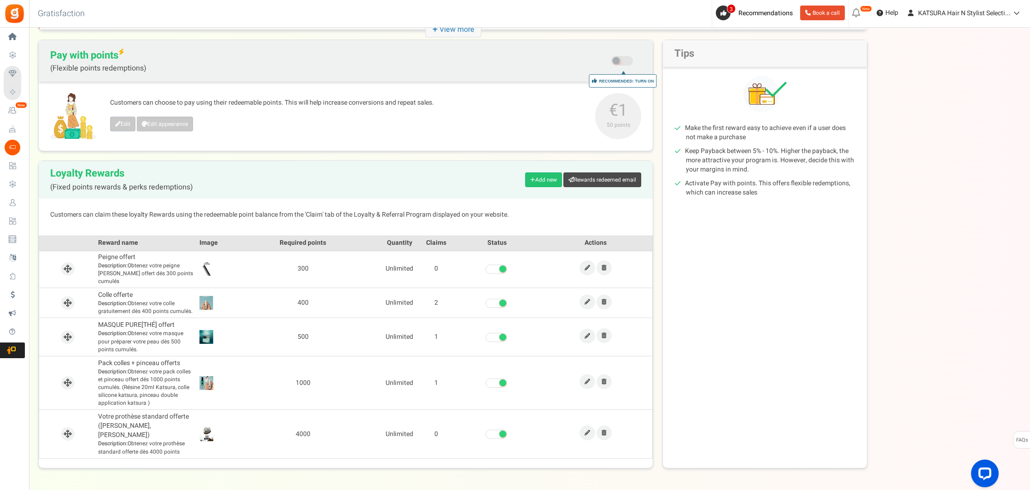
scroll to position [96, 0]
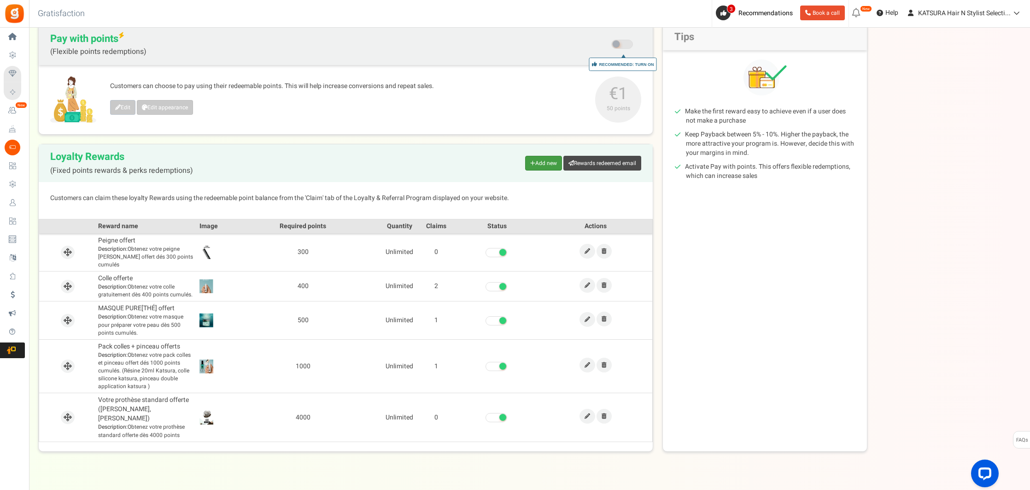
click at [536, 161] on link "Add new" at bounding box center [543, 163] width 37 height 15
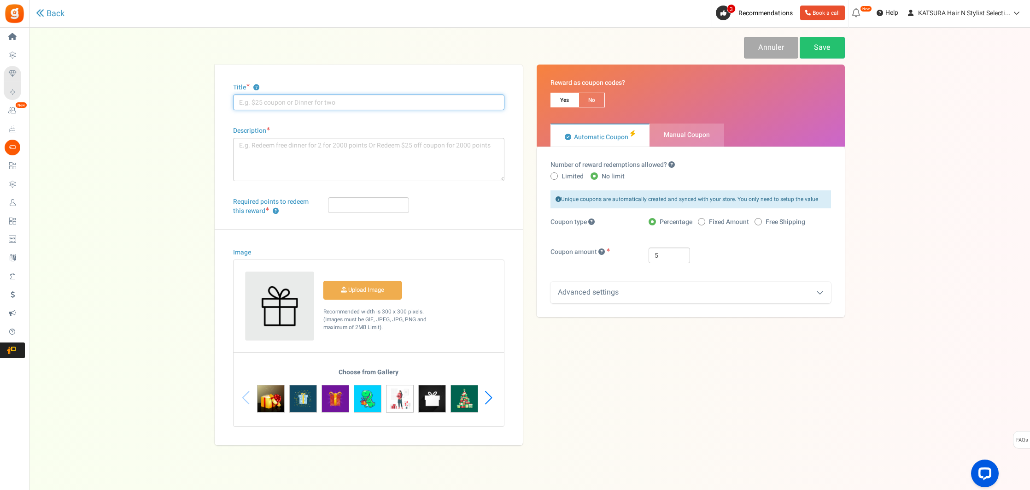
click at [304, 101] on input "Title ?" at bounding box center [368, 102] width 271 height 16
type input "L"
type input "BIPHASE LE RITUEL"
click at [323, 157] on textarea "Description" at bounding box center [368, 159] width 271 height 43
type textarea "Le meilleur soin au quotidien pour vos cheveux et votre complément capillaire !"
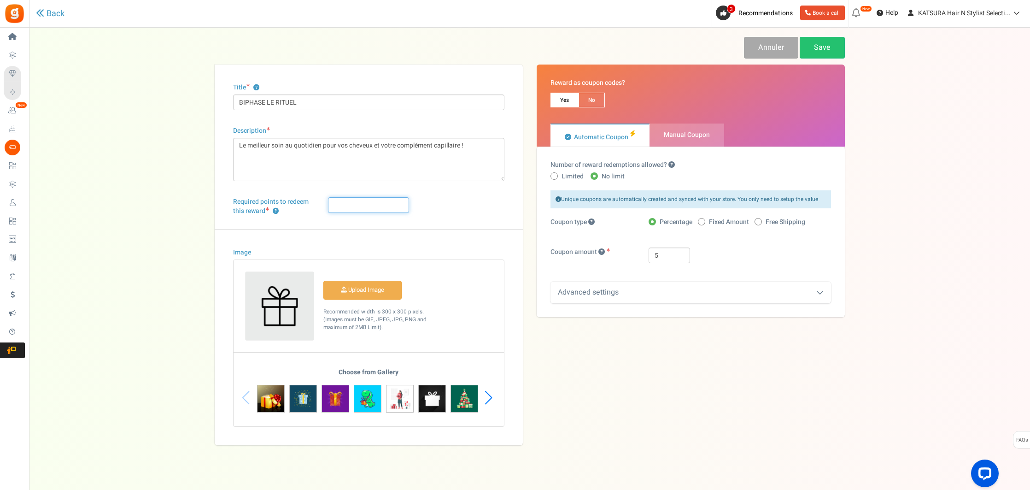
click at [360, 206] on input "Required points to redeem this reward ?" at bounding box center [368, 205] width 81 height 16
type input "700"
click at [370, 291] on input "Image" at bounding box center [362, 290] width 77 height 18
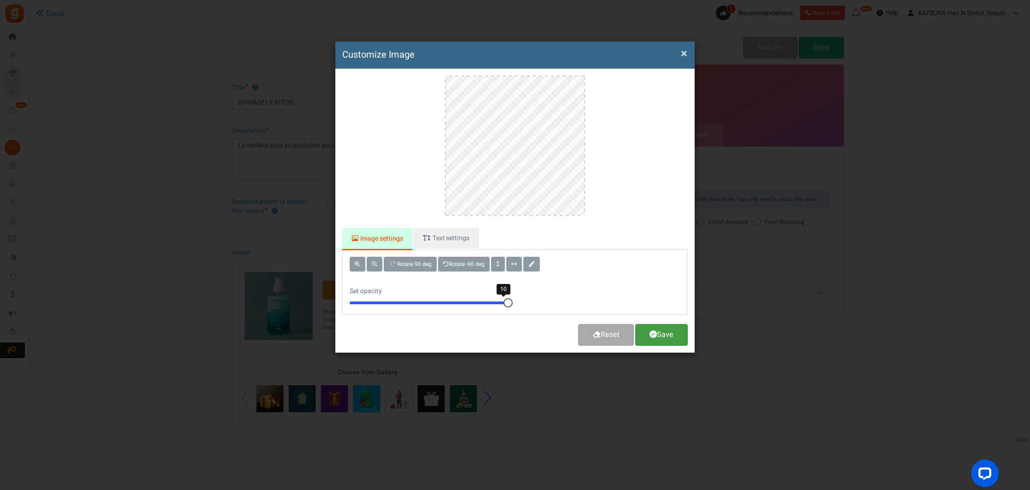
click at [664, 332] on link "Save" at bounding box center [661, 335] width 53 height 22
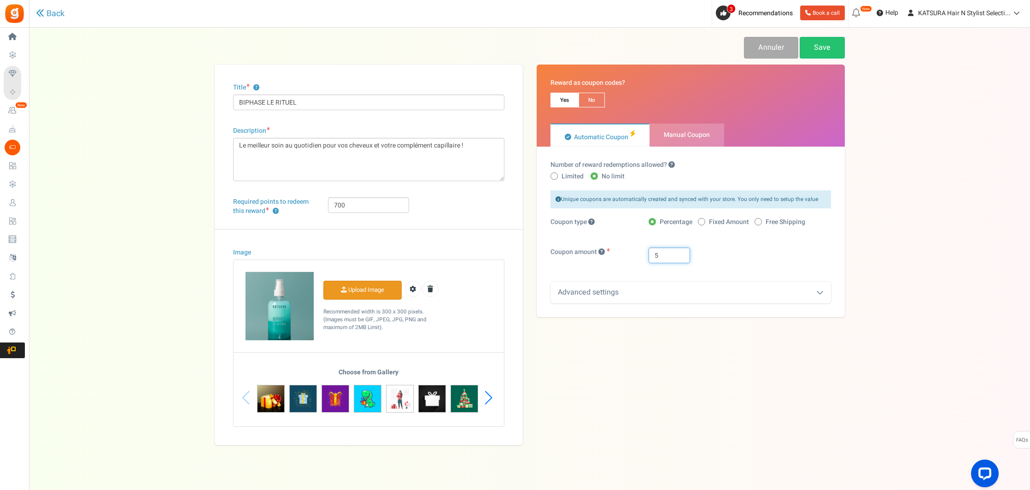
drag, startPoint x: 663, startPoint y: 257, endPoint x: 635, endPoint y: 254, distance: 27.3
click at [636, 254] on div "Coupon amount 5" at bounding box center [691, 259] width 294 height 25
type input "27"
click at [648, 291] on div "Advanced settings" at bounding box center [691, 293] width 281 height 22
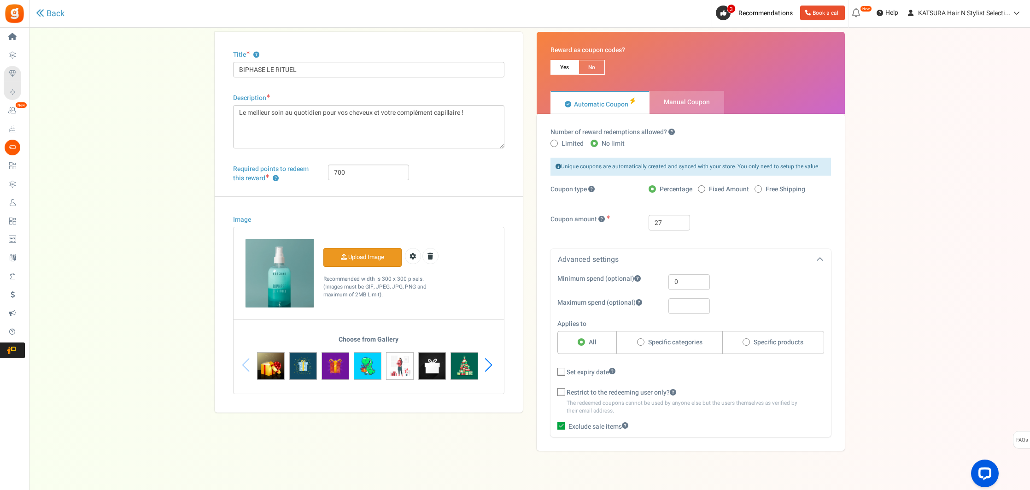
scroll to position [49, 0]
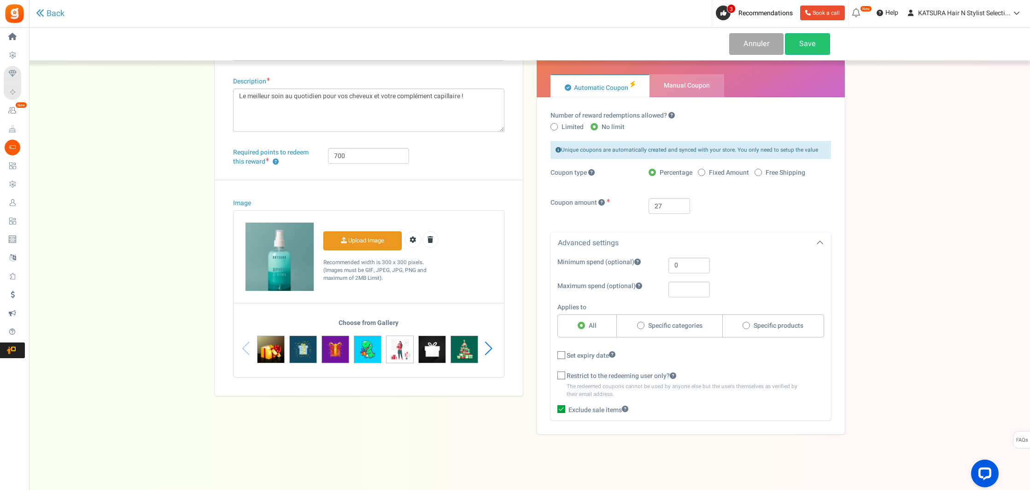
click at [743, 327] on span at bounding box center [746, 325] width 7 height 7
click at [743, 327] on input "Specific products" at bounding box center [746, 326] width 6 height 6
radio input "true"
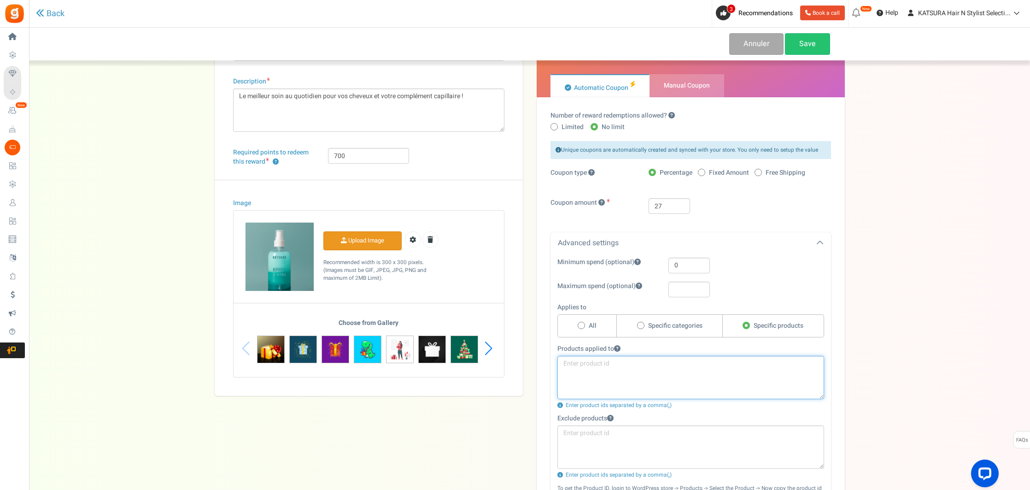
click at [660, 377] on textarea at bounding box center [691, 377] width 267 height 43
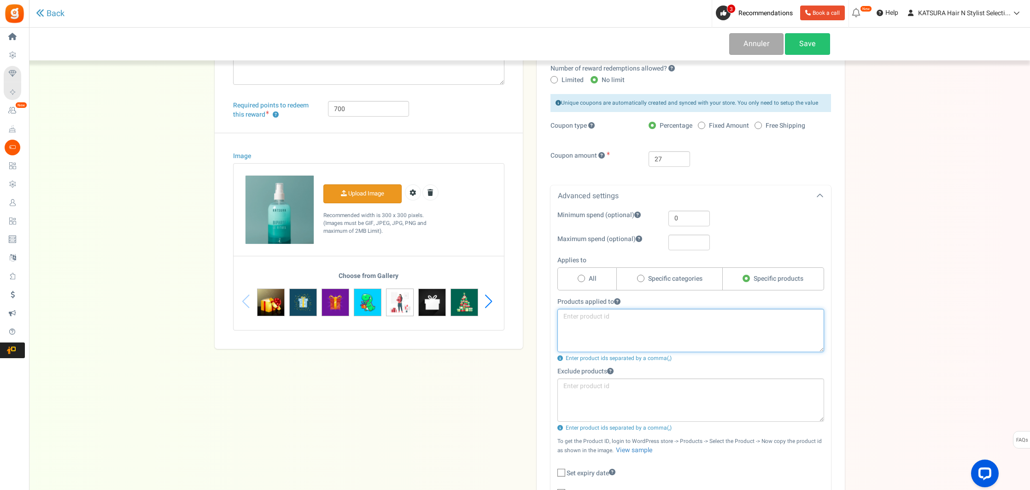
scroll to position [89, 0]
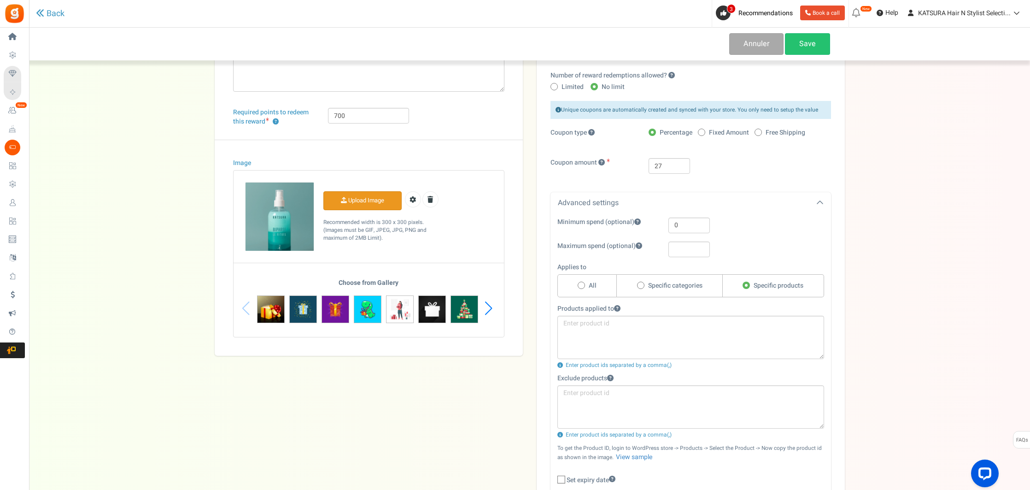
click at [641, 284] on span at bounding box center [640, 285] width 7 height 7
click at [641, 284] on input "Specific categories" at bounding box center [640, 286] width 6 height 6
radio input "true"
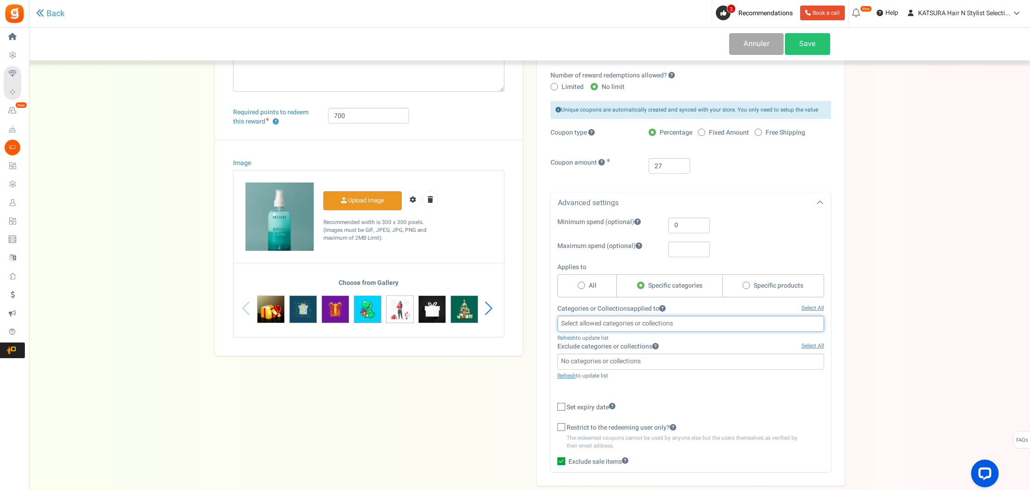
click at [706, 317] on li at bounding box center [690, 322] width 261 height 12
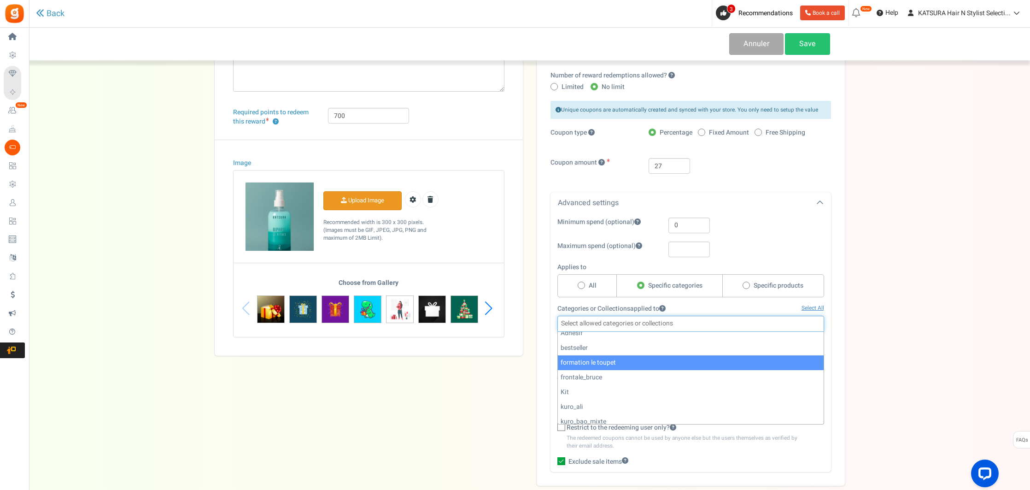
scroll to position [122, 0]
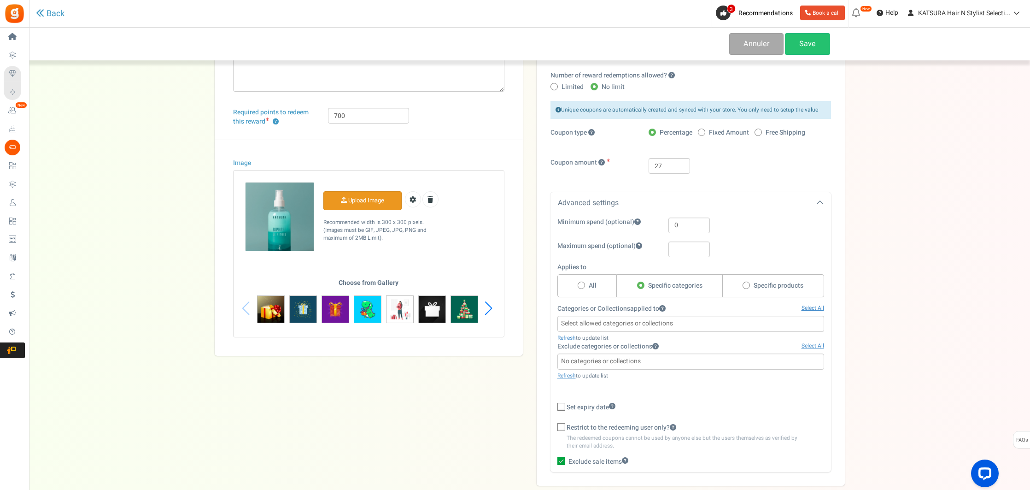
click at [746, 288] on span at bounding box center [746, 285] width 7 height 7
click at [746, 288] on input "Specific products" at bounding box center [746, 286] width 6 height 6
radio input "true"
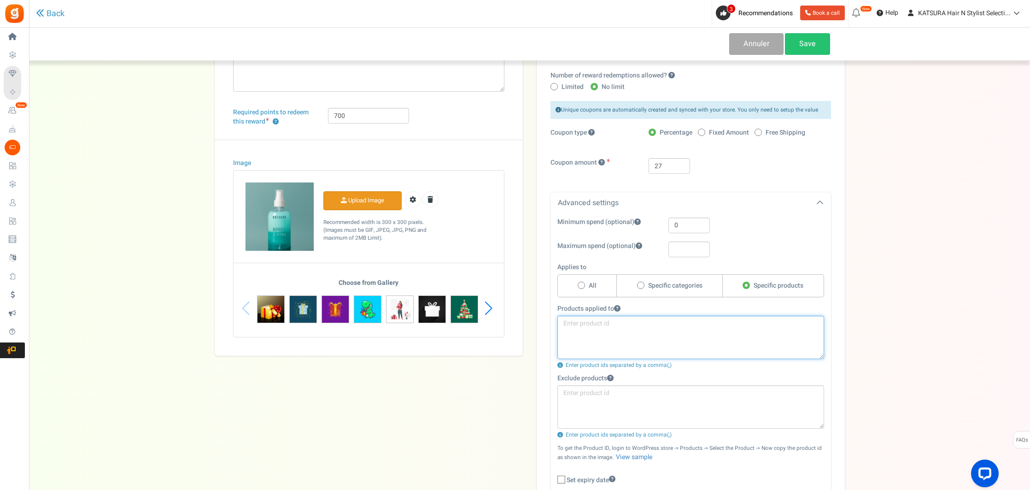
click at [670, 335] on textarea at bounding box center [691, 337] width 267 height 43
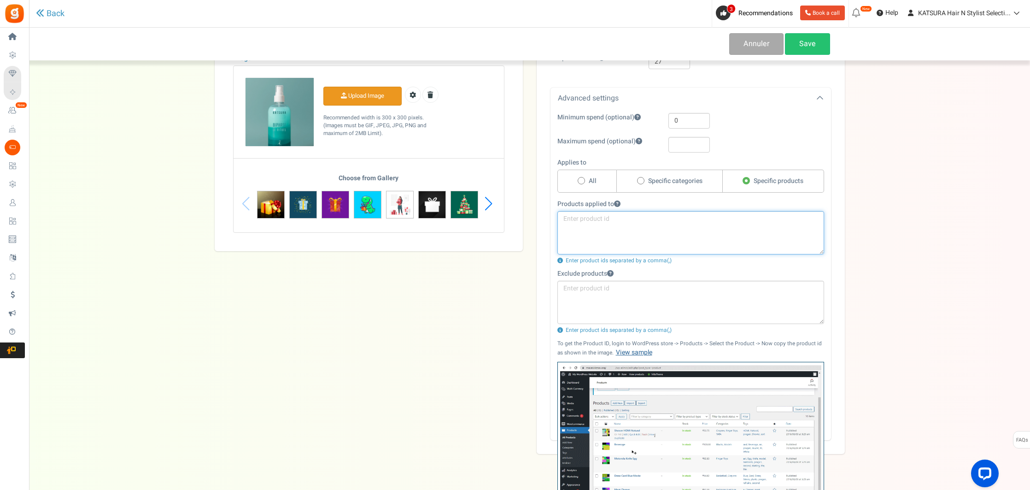
scroll to position [188, 0]
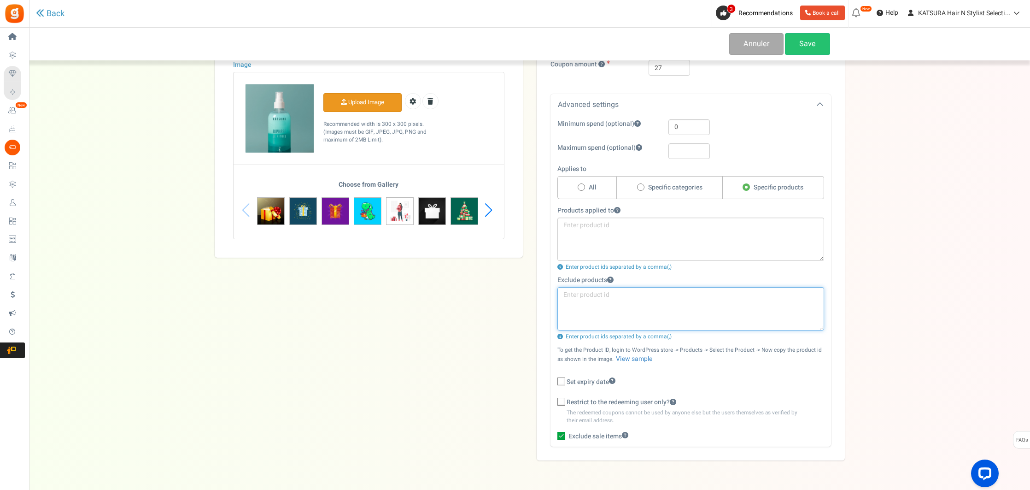
click at [631, 306] on textarea at bounding box center [691, 308] width 267 height 43
click at [624, 254] on textarea at bounding box center [691, 238] width 267 height 43
click at [608, 239] on textarea at bounding box center [691, 238] width 267 height 43
paste textarea "150072"
type textarea "150072"
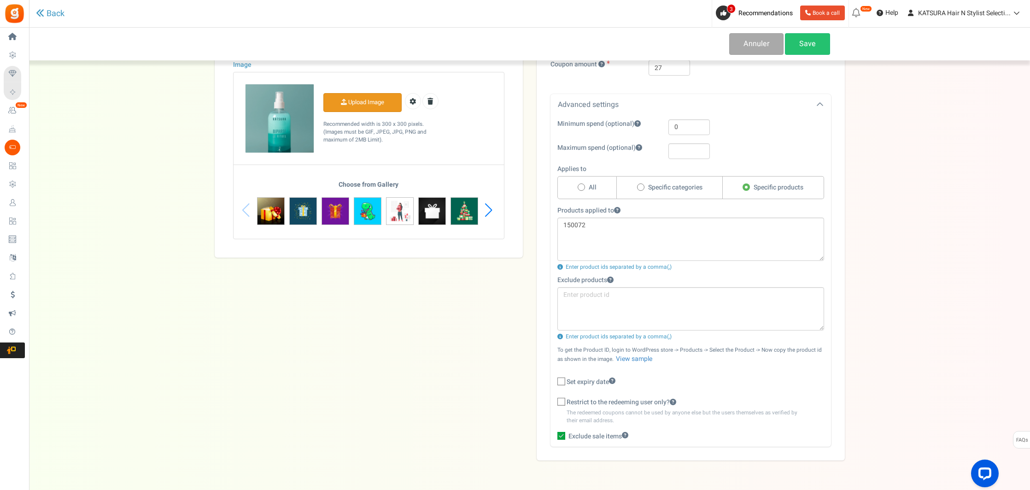
click at [842, 246] on div "Number of reward redemptions allowed? Limited No limit Enter the maximum number…" at bounding box center [691, 209] width 308 height 501
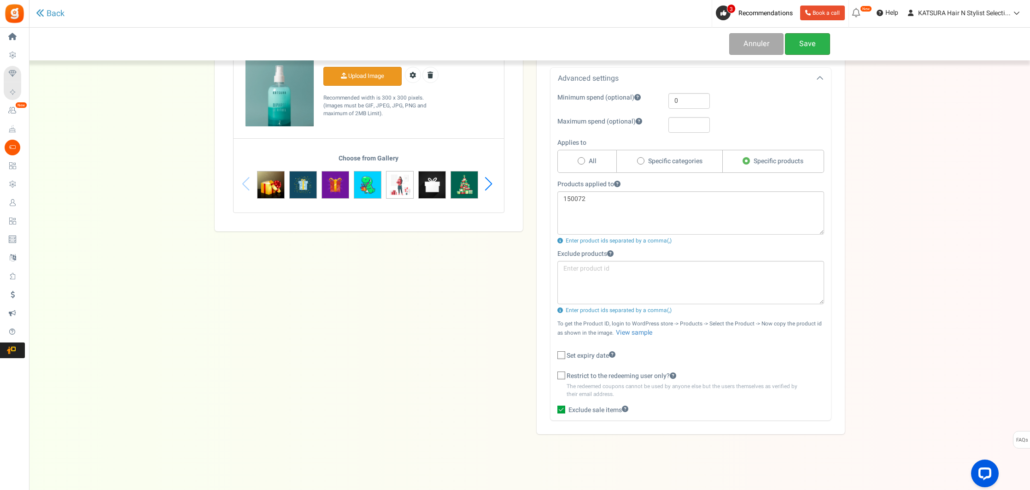
click at [805, 48] on link "Save" at bounding box center [807, 44] width 45 height 22
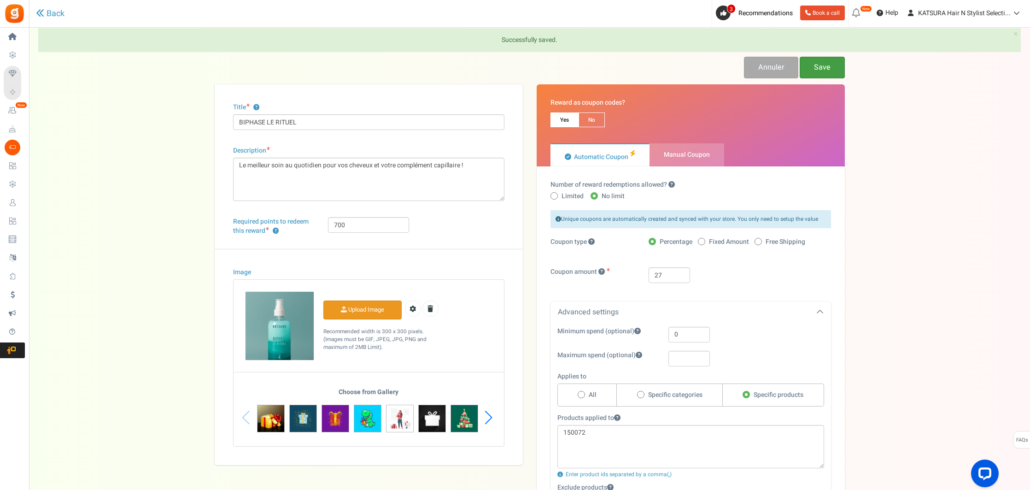
scroll to position [0, 0]
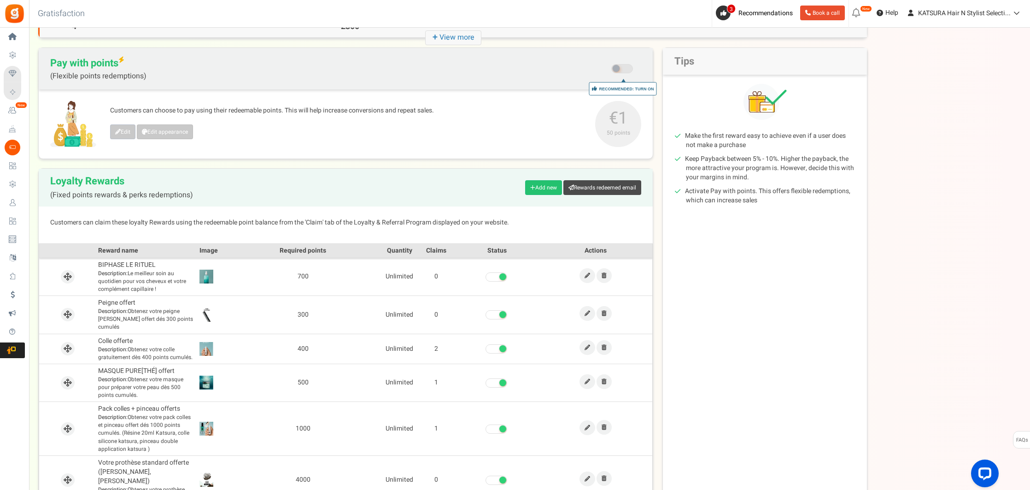
scroll to position [76, 0]
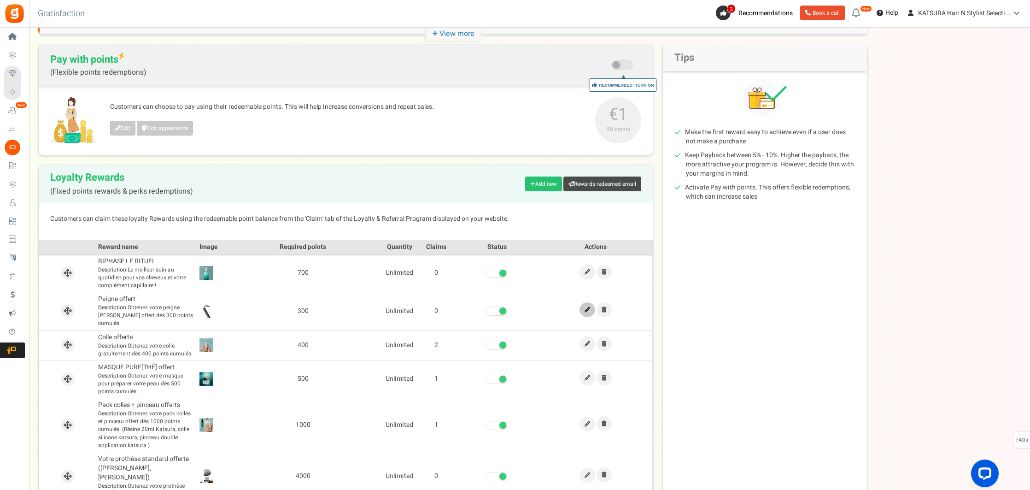
click at [588, 307] on icon at bounding box center [588, 310] width 6 height 6
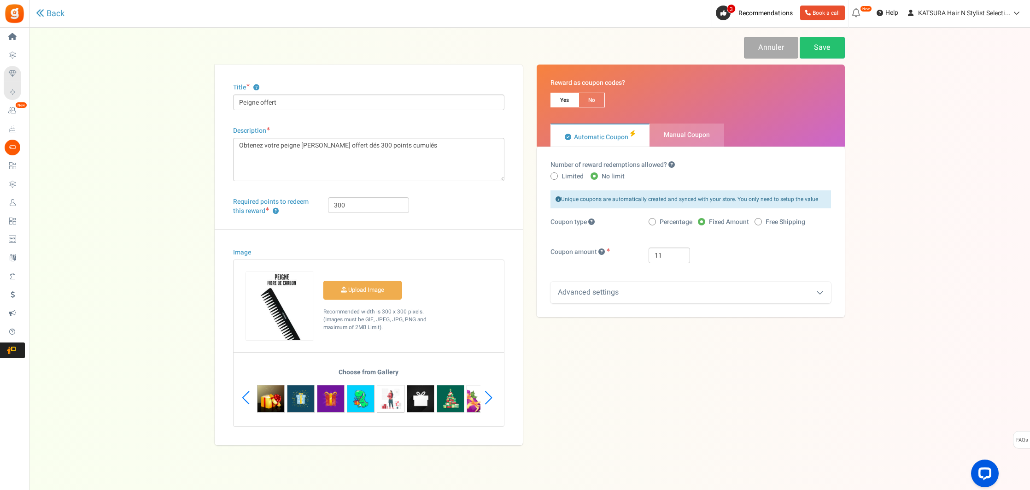
click at [680, 290] on div "Advanced settings" at bounding box center [691, 293] width 281 height 22
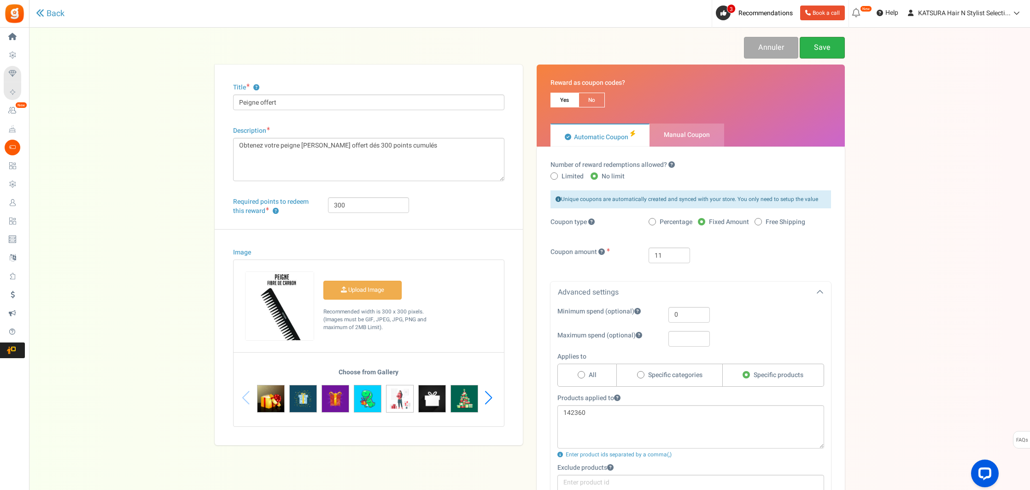
click at [817, 49] on link "Save" at bounding box center [822, 48] width 45 height 22
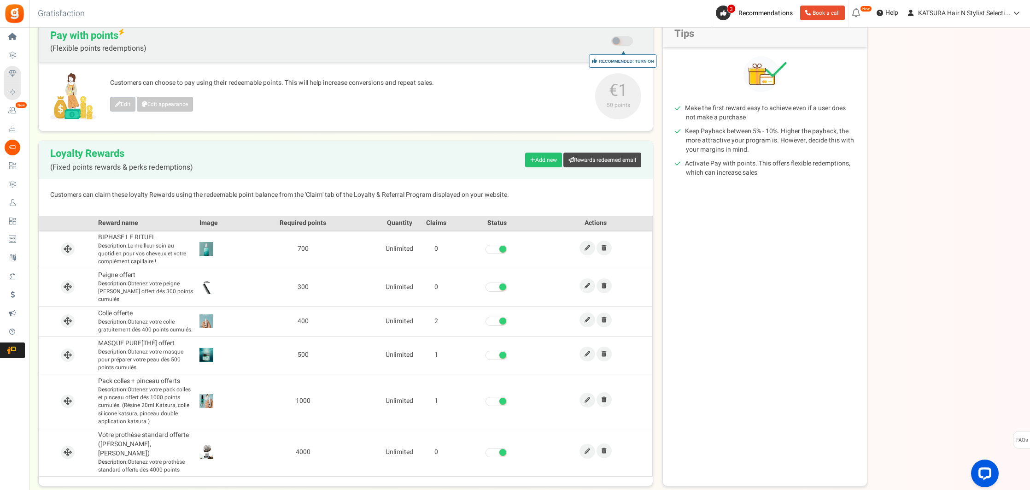
scroll to position [135, 0]
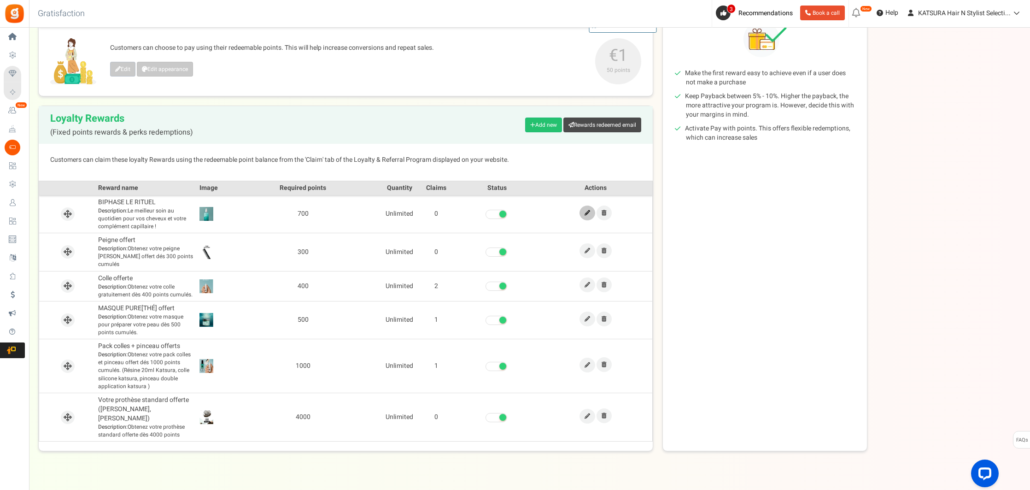
click at [585, 213] on icon at bounding box center [588, 213] width 6 height 6
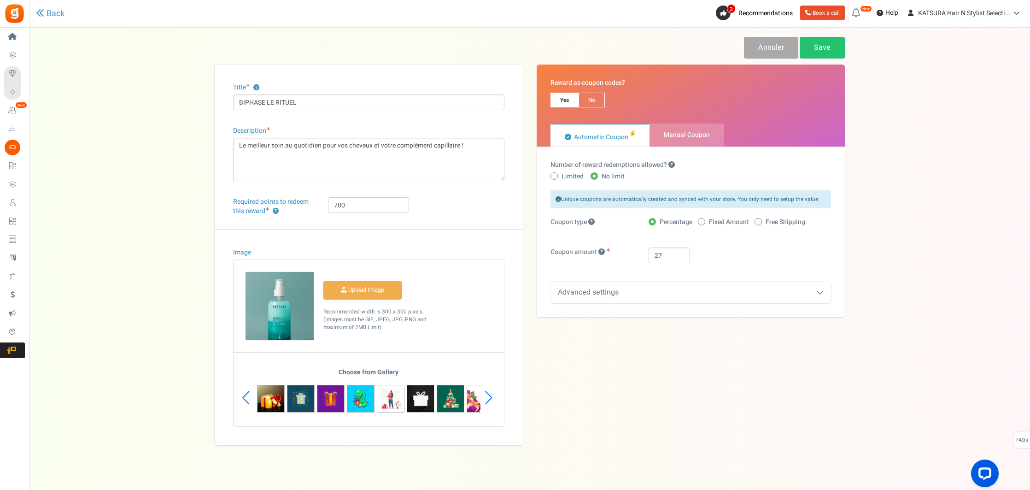
click at [741, 295] on div "Advanced settings" at bounding box center [691, 293] width 281 height 22
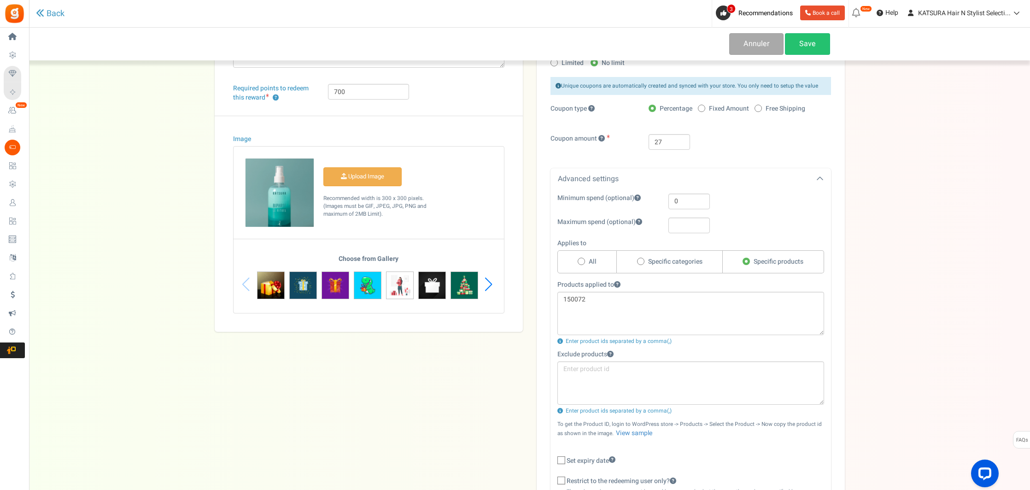
scroll to position [218, 0]
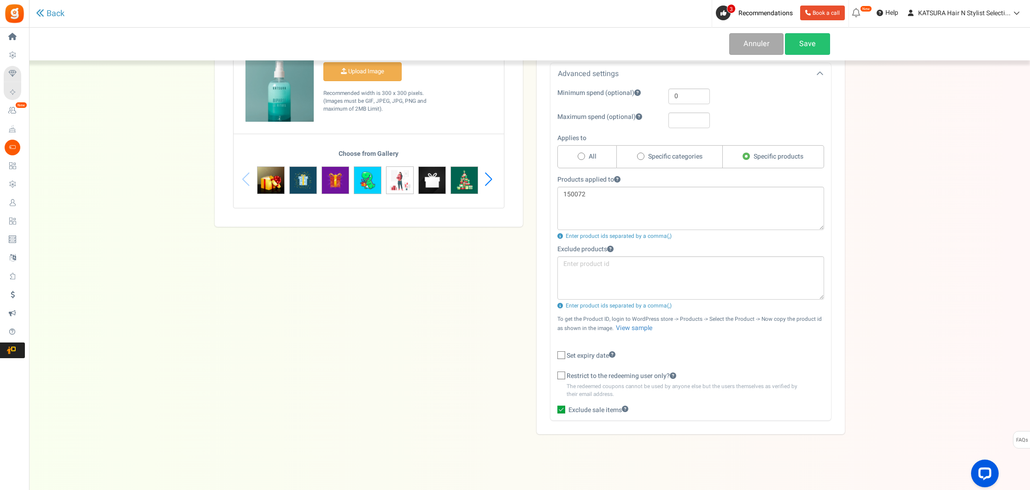
click at [565, 377] on label "Restrict to the redeeming user only?" at bounding box center [691, 375] width 267 height 9
click at [554, 377] on input "Restrict to the redeeming user only?" at bounding box center [551, 376] width 6 height 6
checkbox input "true"
click at [562, 407] on icon at bounding box center [562, 410] width 8 height 8
click at [554, 408] on input "Exclude sale items" at bounding box center [551, 411] width 6 height 6
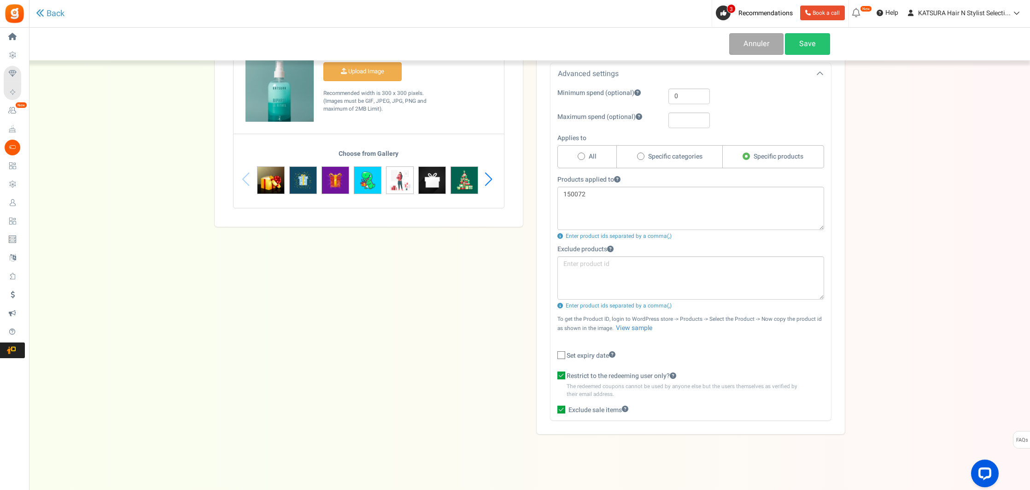
checkbox input "false"
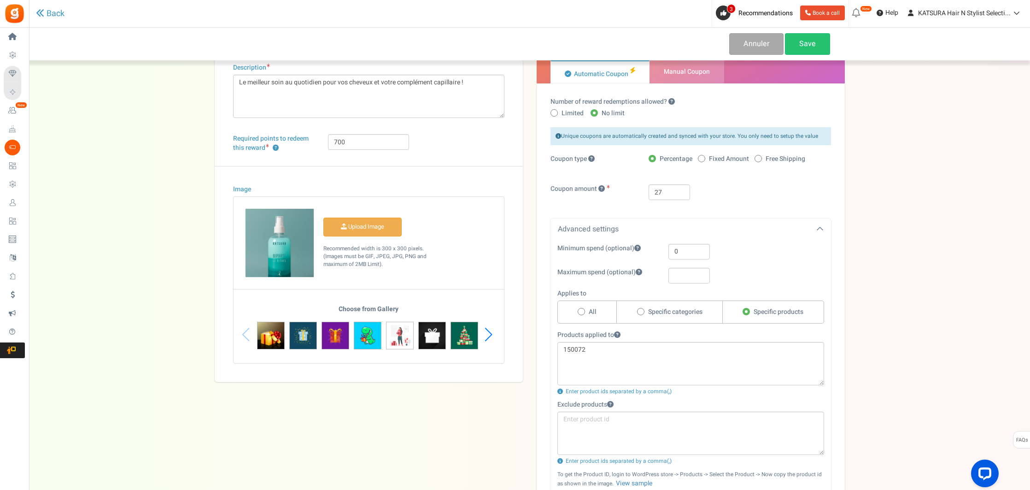
scroll to position [55, 0]
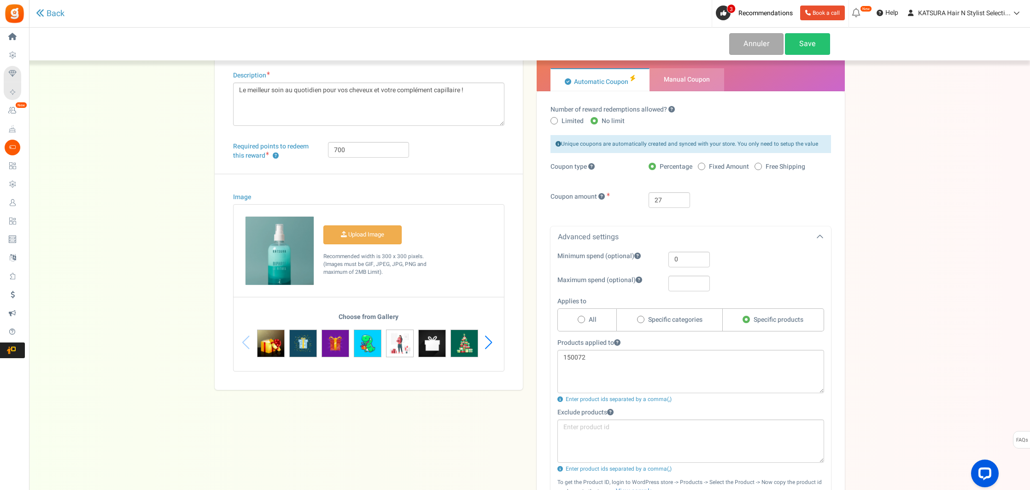
click at [704, 166] on span at bounding box center [701, 166] width 7 height 7
click at [704, 166] on input "Fixed Amount" at bounding box center [701, 167] width 6 height 6
radio input "true"
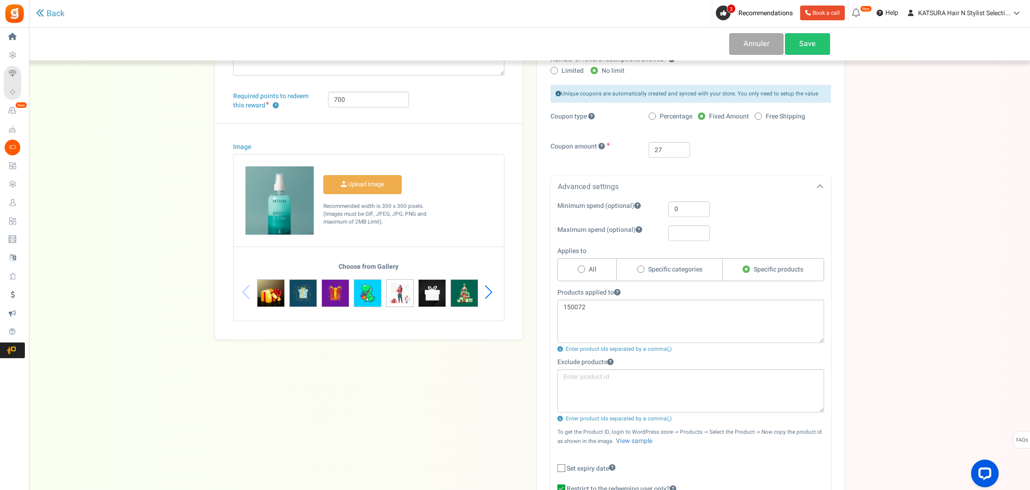
scroll to position [115, 0]
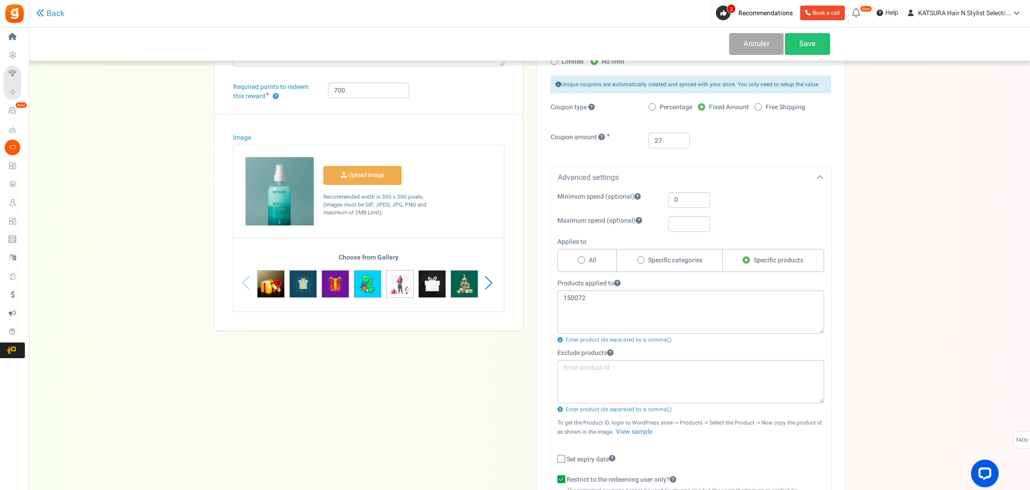
click at [762, 109] on label "Free Shipping" at bounding box center [780, 107] width 51 height 9
click at [761, 109] on input "Free Shipping" at bounding box center [758, 108] width 6 height 6
radio input "true"
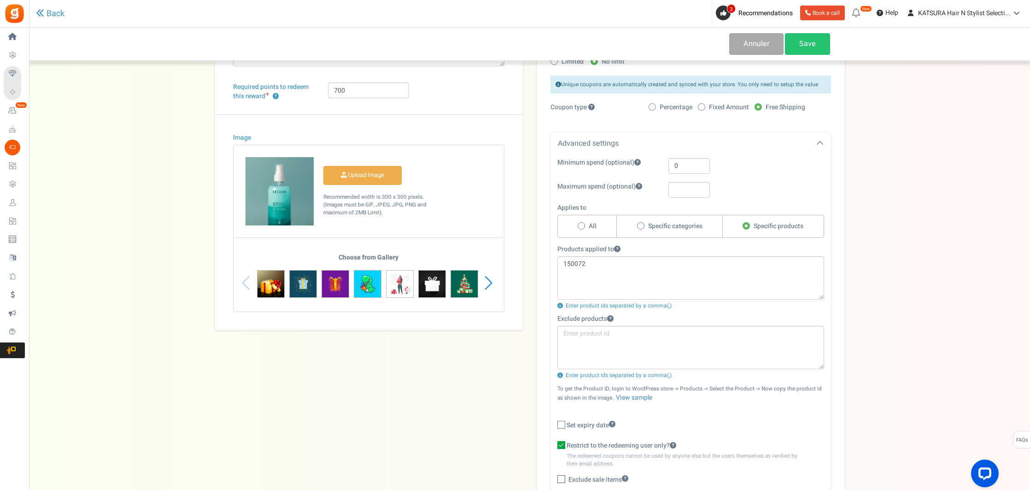
click at [710, 107] on span "Fixed Amount" at bounding box center [729, 107] width 40 height 9
click at [704, 107] on input "Fixed Amount" at bounding box center [701, 108] width 6 height 6
radio input "true"
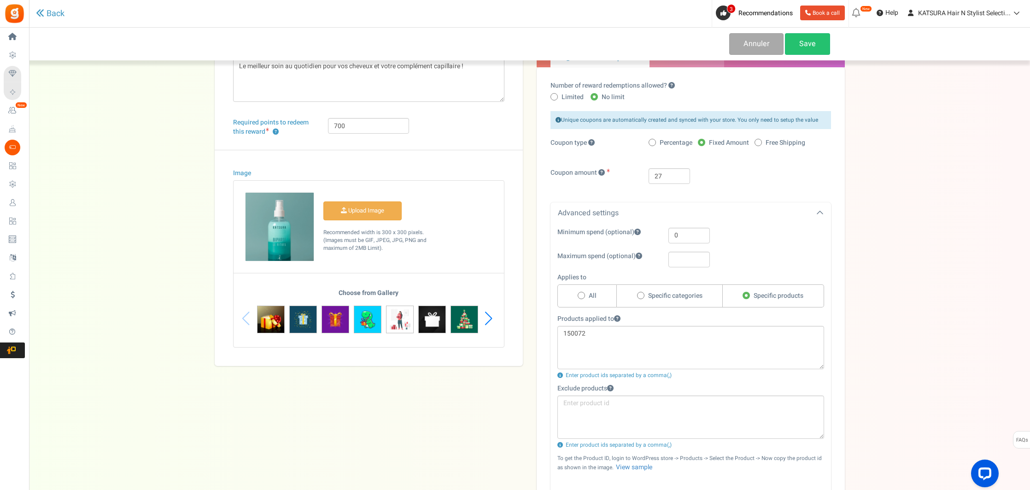
scroll to position [76, 0]
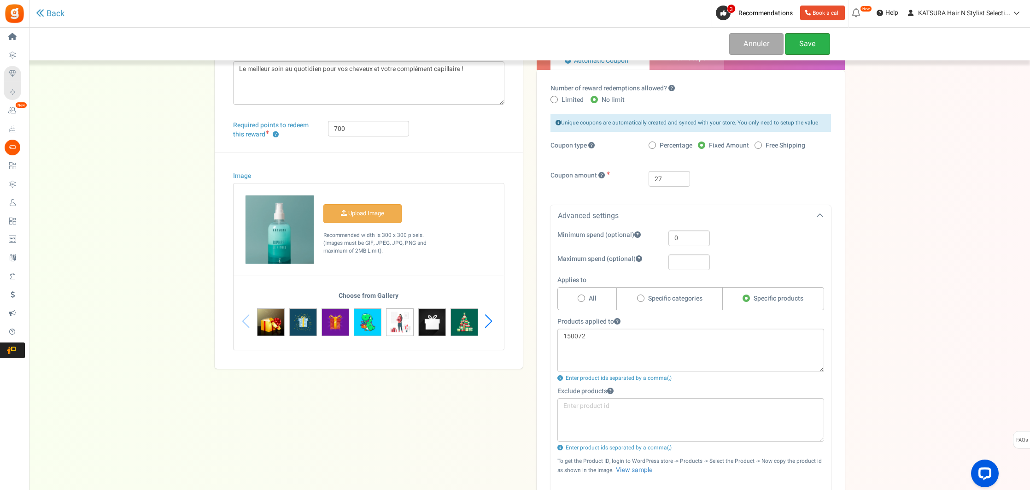
click at [806, 46] on link "Save" at bounding box center [807, 44] width 45 height 22
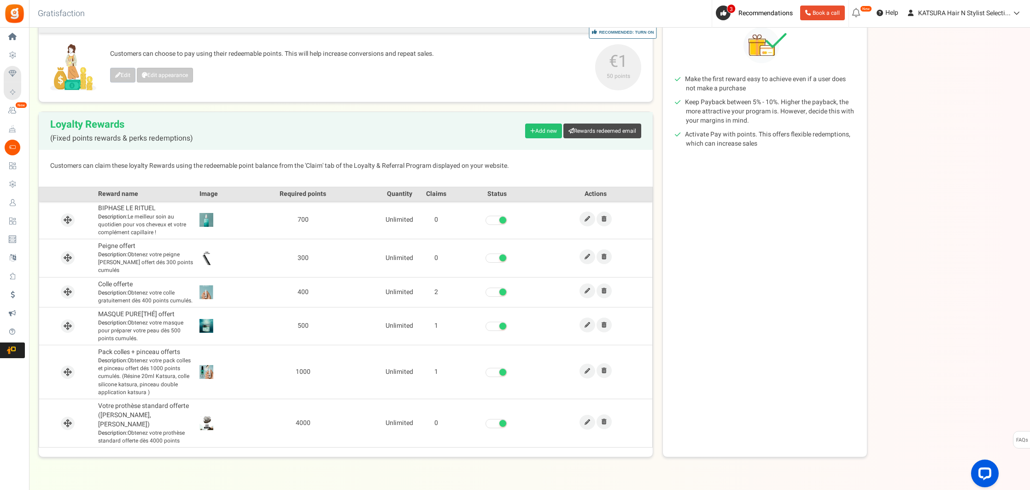
scroll to position [135, 0]
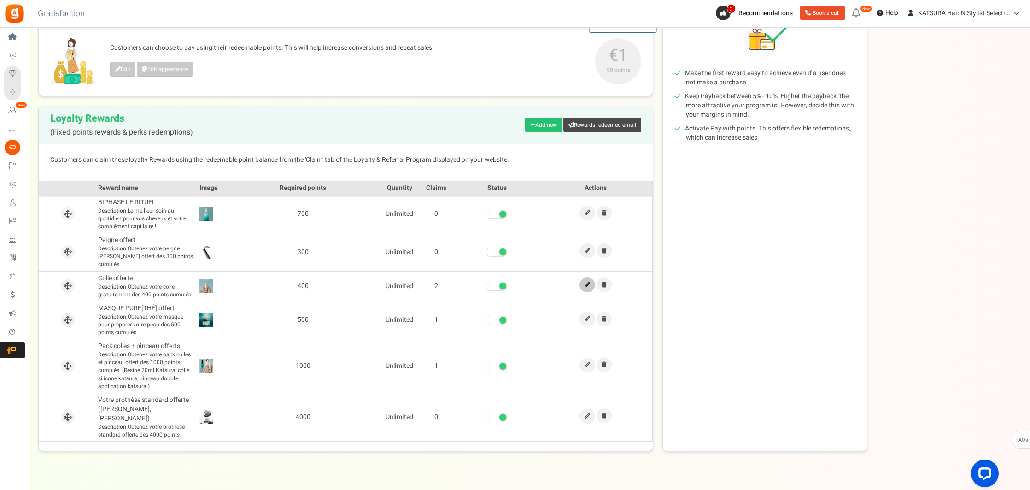
click at [587, 282] on icon at bounding box center [588, 285] width 6 height 6
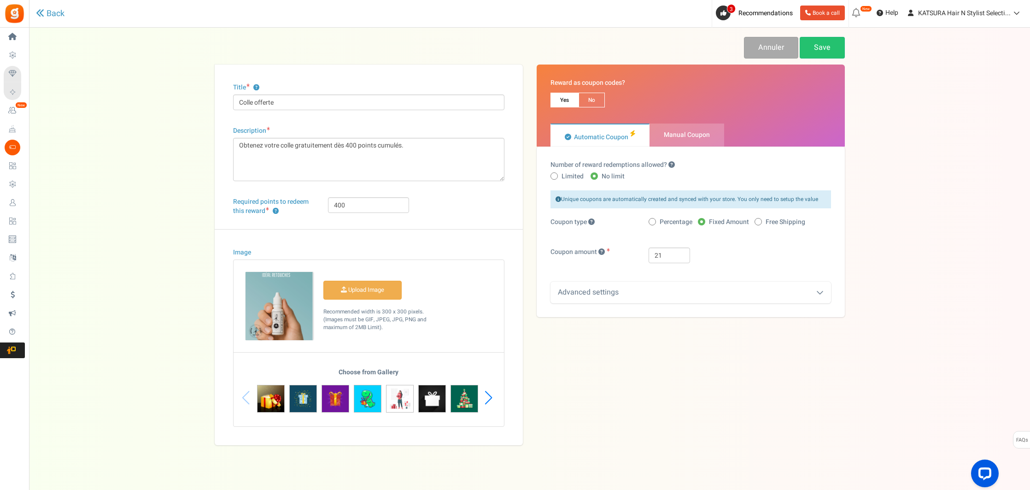
click at [682, 289] on div "Advanced settings" at bounding box center [691, 293] width 281 height 22
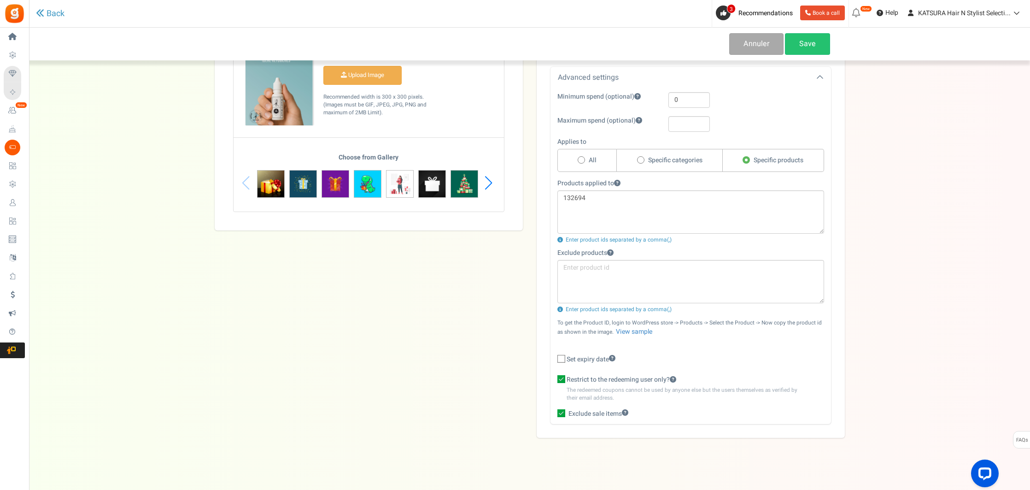
scroll to position [218, 0]
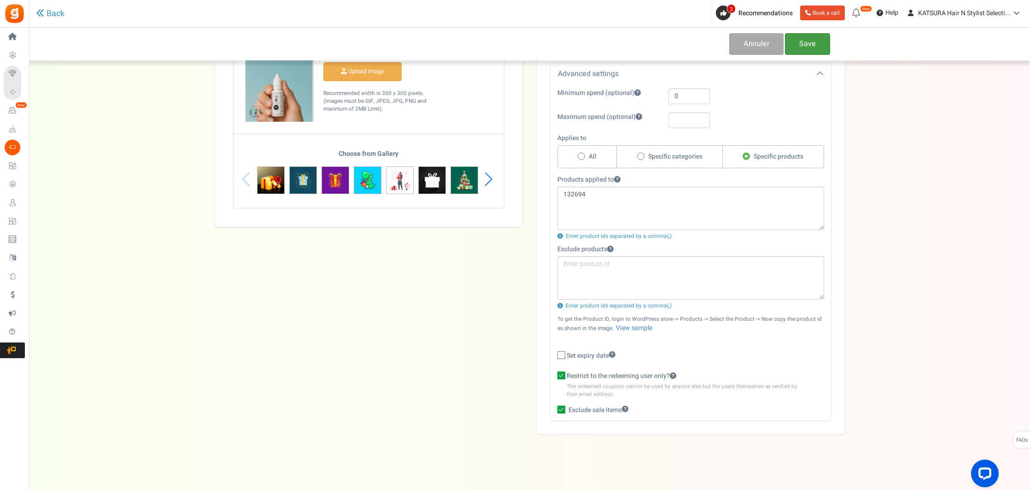
click at [804, 49] on link "Save" at bounding box center [807, 44] width 45 height 22
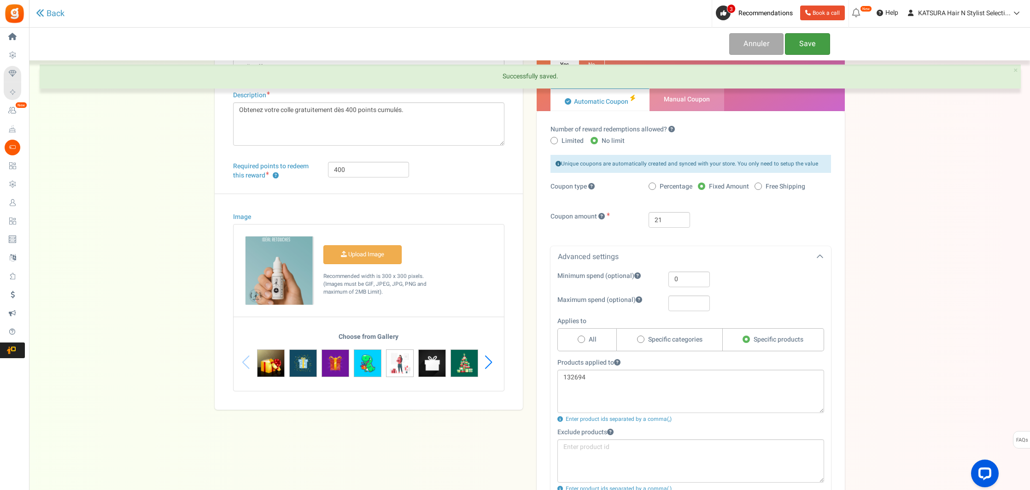
scroll to position [0, 0]
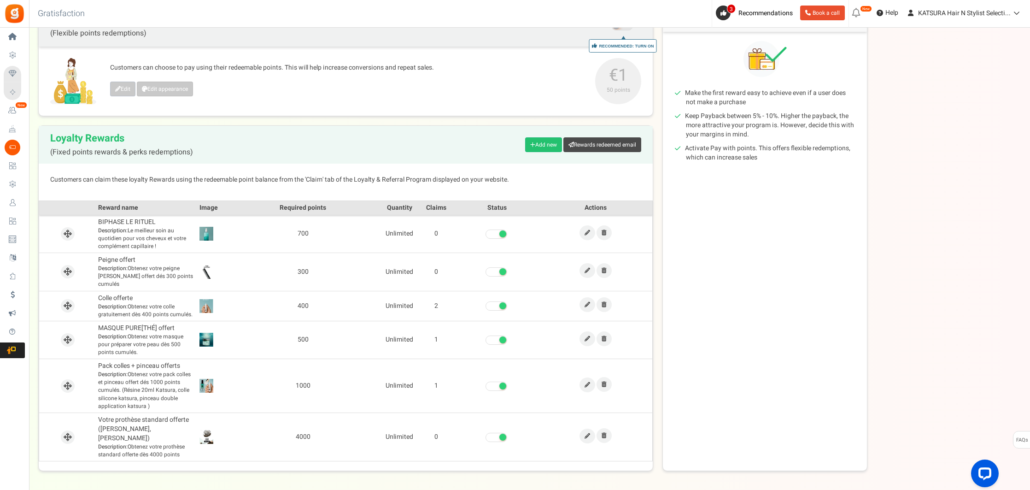
scroll to position [134, 0]
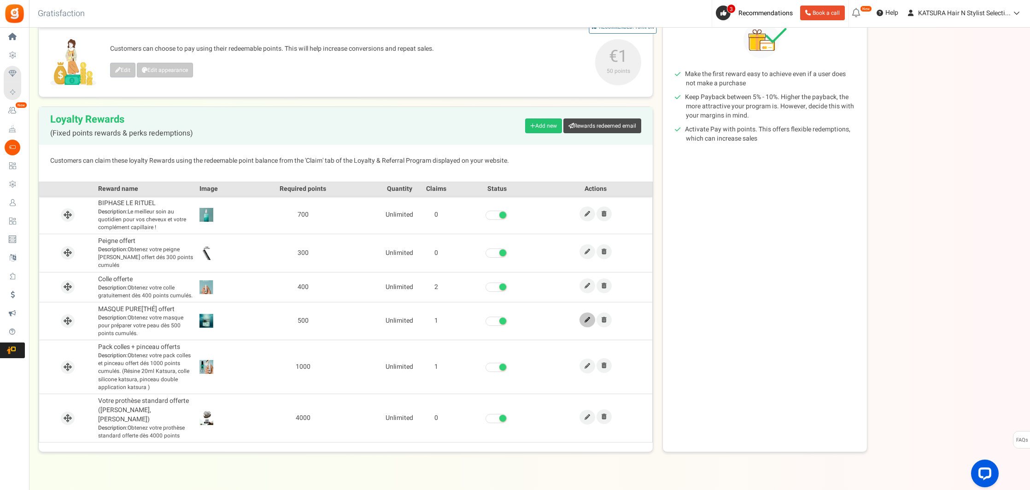
click at [583, 312] on link at bounding box center [588, 319] width 16 height 15
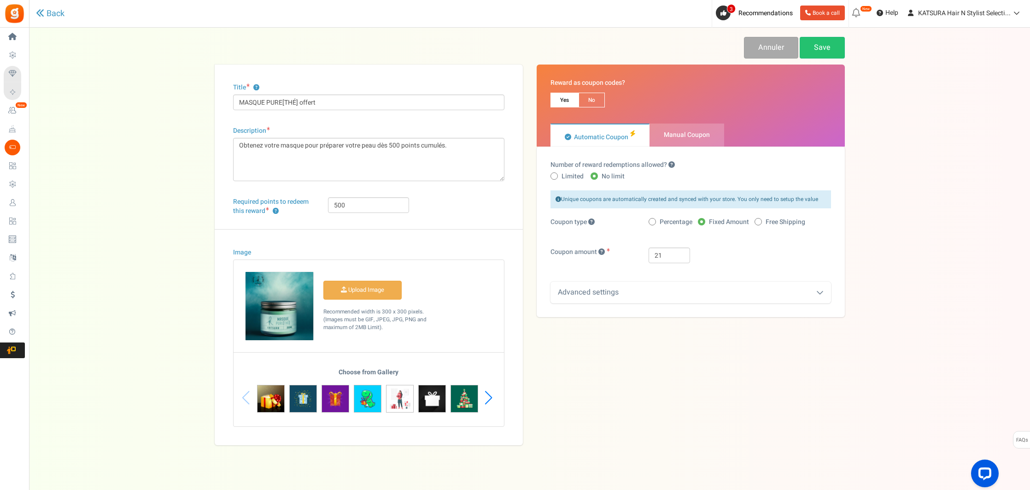
click at [742, 296] on div "Advanced settings" at bounding box center [691, 293] width 281 height 22
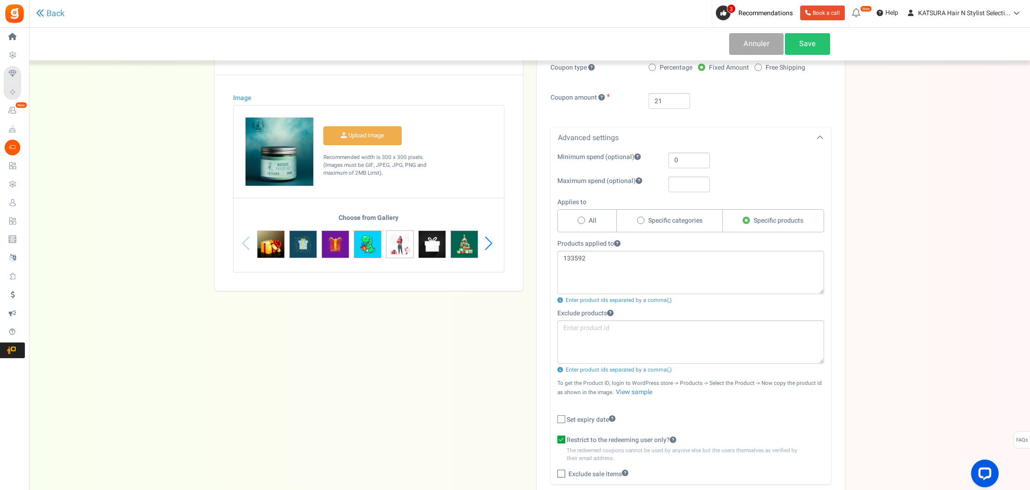
scroll to position [184, 0]
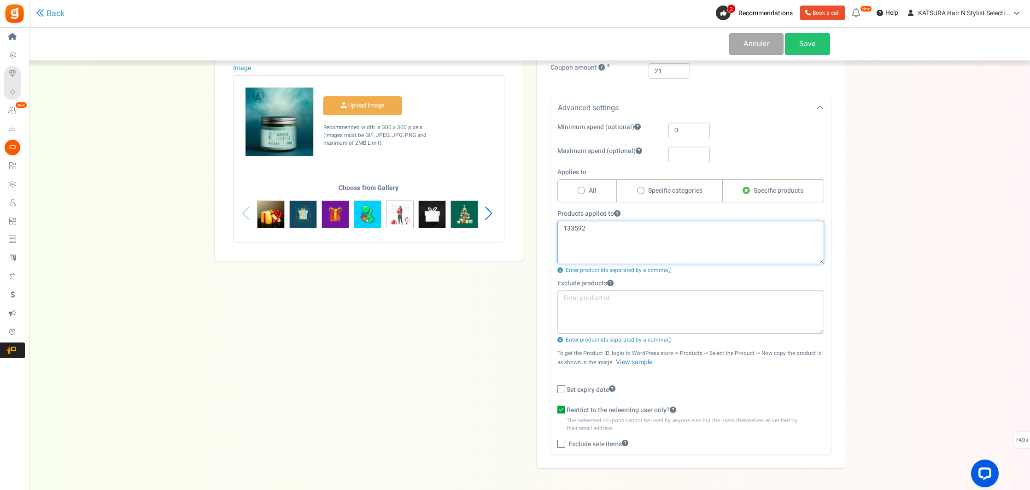
click at [637, 230] on textarea "133592" at bounding box center [691, 242] width 267 height 43
paste textarea "51365"
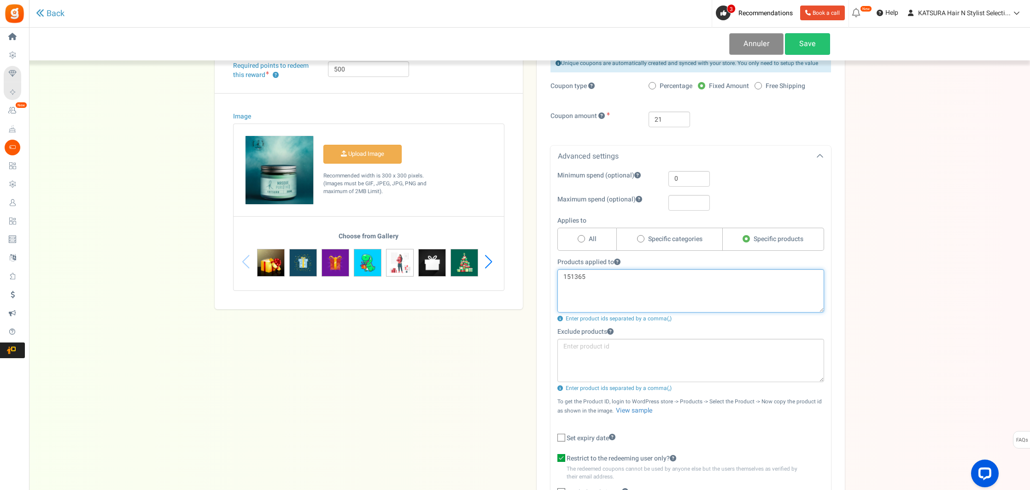
scroll to position [119, 0]
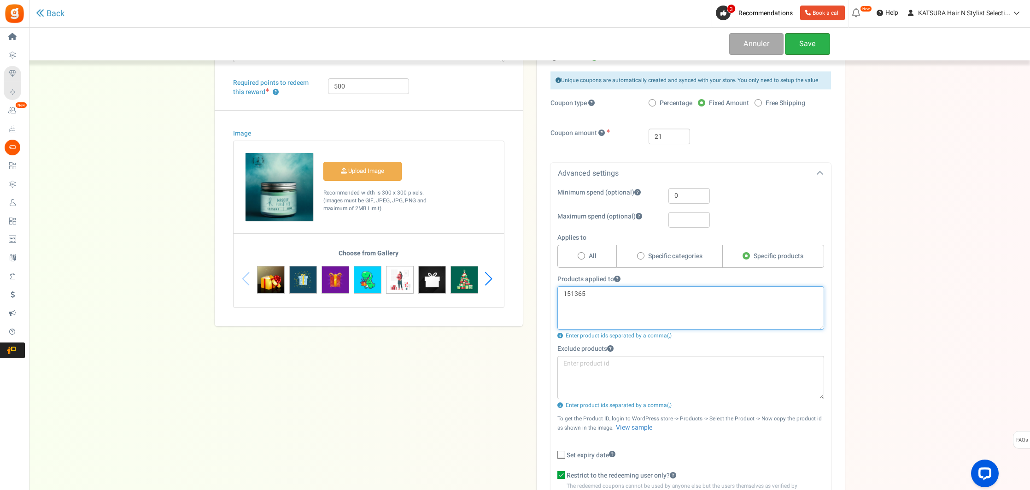
type textarea "151365"
click at [808, 48] on link "Save" at bounding box center [807, 44] width 45 height 22
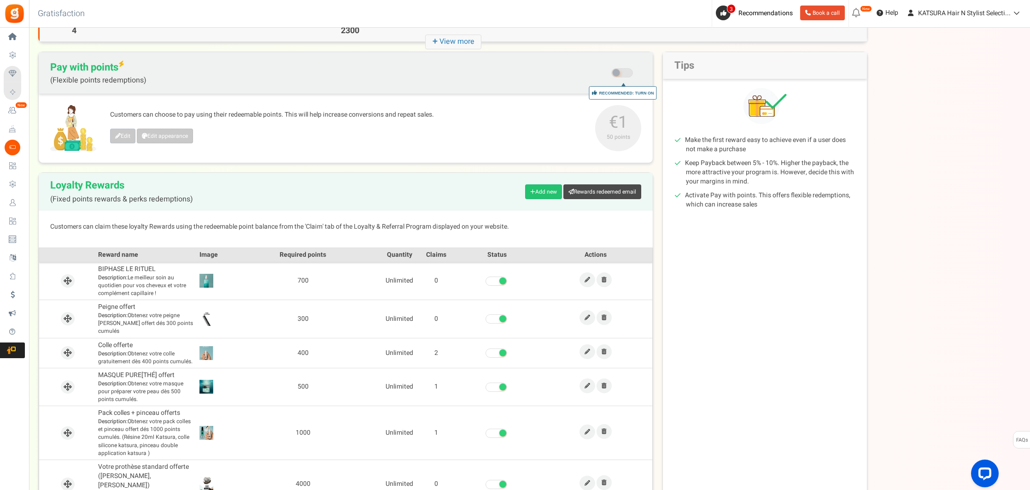
scroll to position [135, 0]
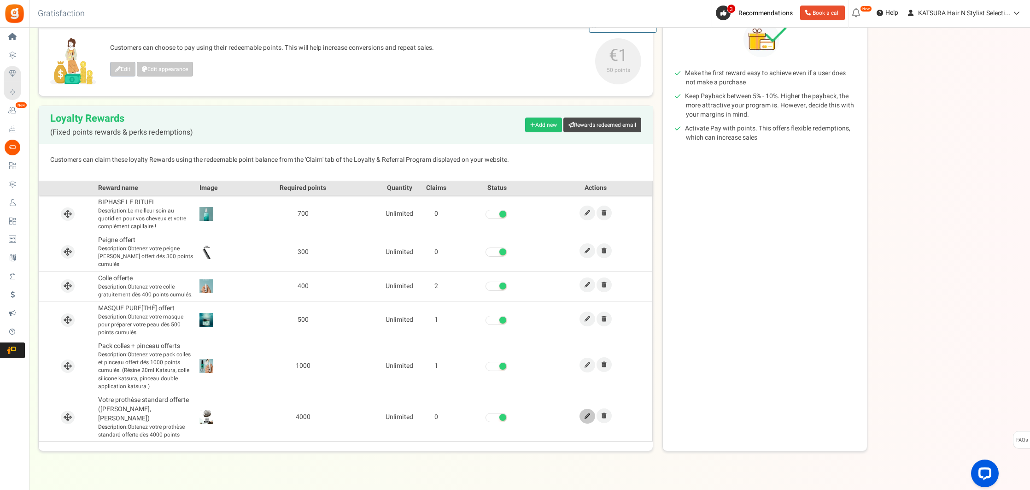
click at [585, 413] on icon at bounding box center [588, 416] width 6 height 6
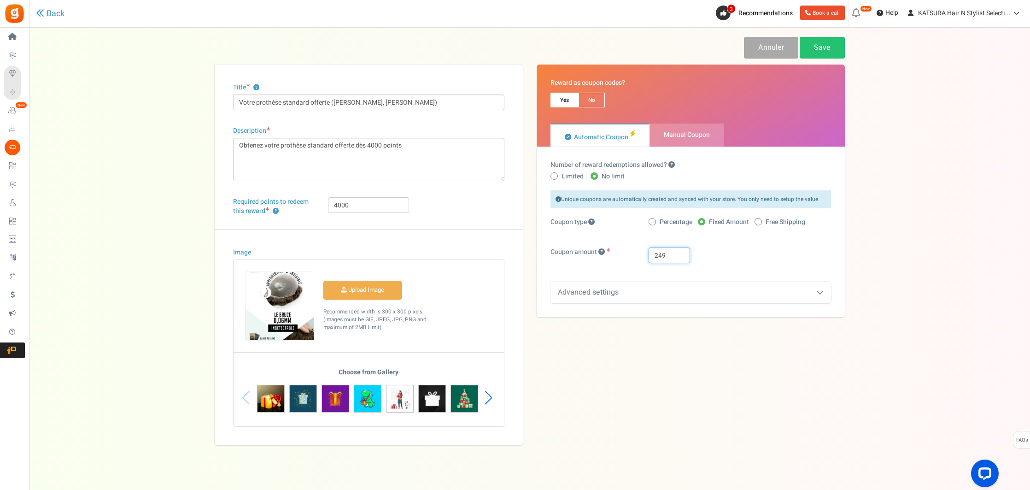
click at [658, 254] on input "249" at bounding box center [669, 255] width 41 height 16
type input "259"
click at [661, 294] on div "Advanced settings" at bounding box center [691, 293] width 281 height 22
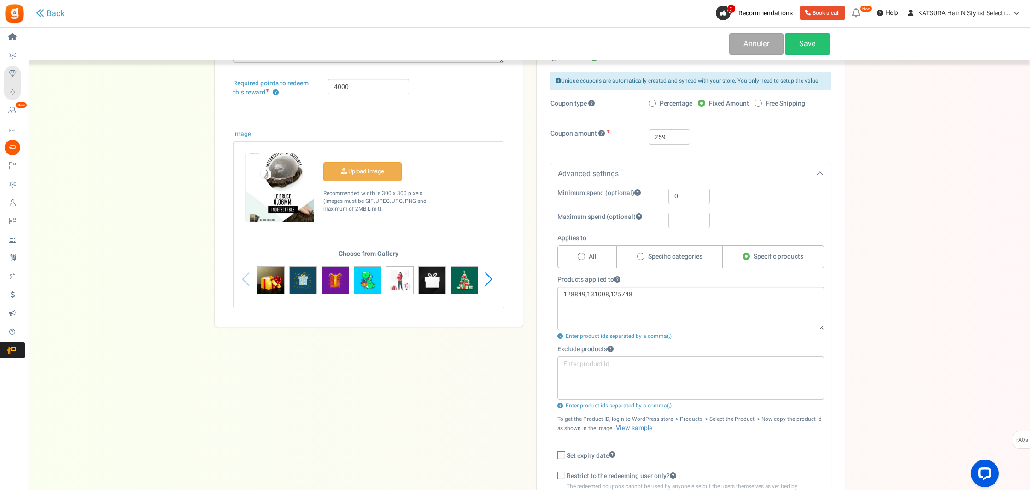
scroll to position [116, 0]
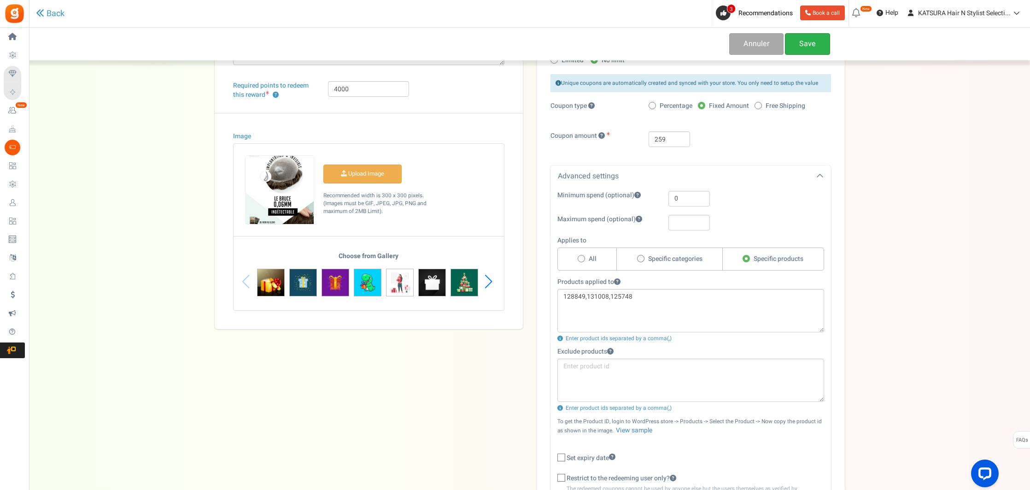
click at [807, 44] on link "Save" at bounding box center [807, 44] width 45 height 22
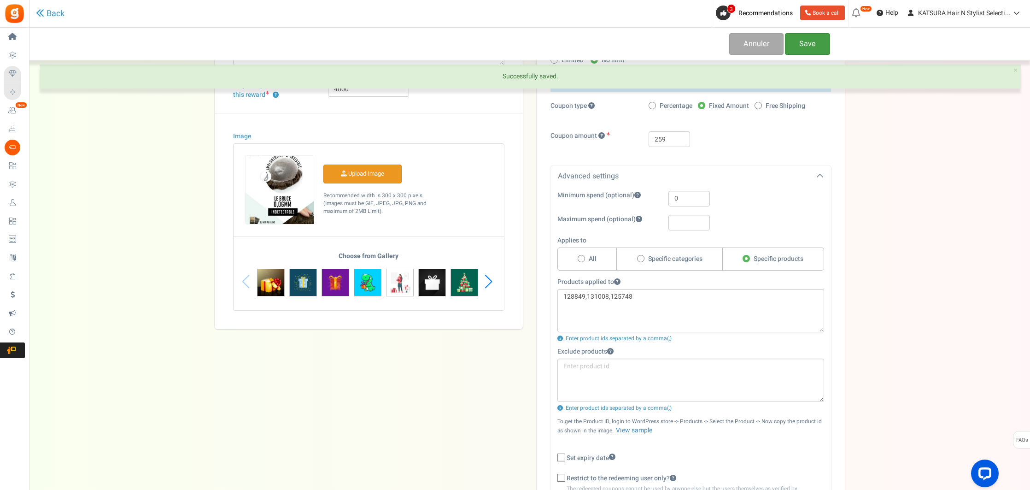
scroll to position [0, 0]
